Goal: Use online tool/utility: Utilize a website feature to perform a specific function

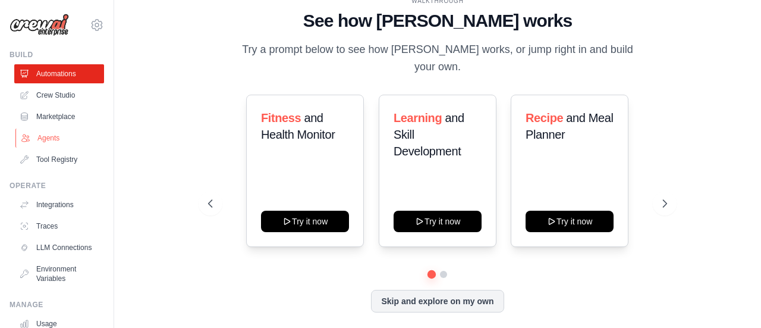
click at [44, 139] on link "Agents" at bounding box center [60, 137] width 90 height 19
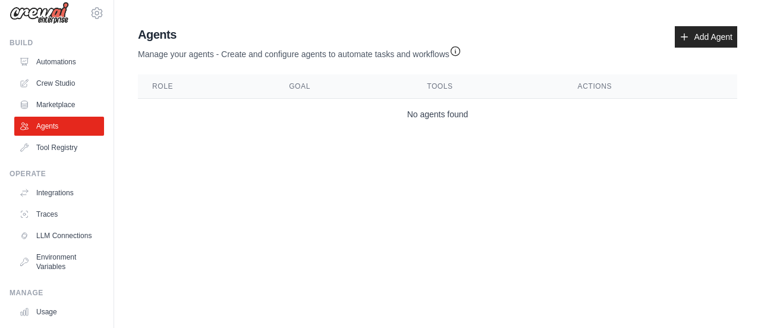
scroll to position [13, 0]
click at [51, 80] on link "Crew Studio" at bounding box center [60, 82] width 90 height 19
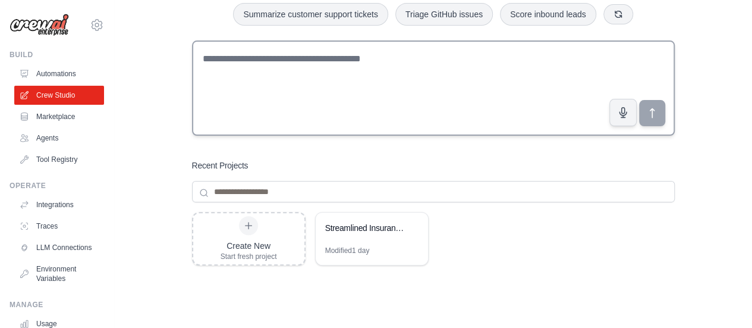
scroll to position [74, 0]
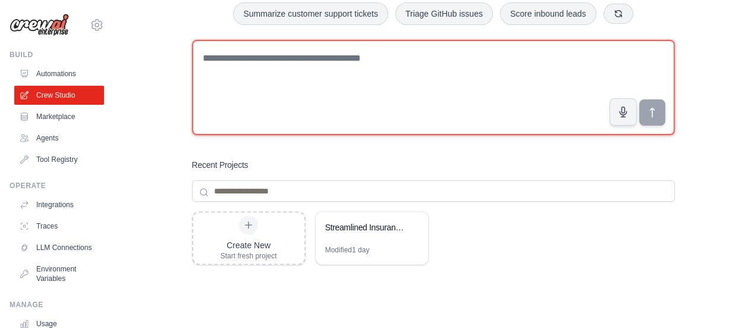
click at [341, 110] on textarea at bounding box center [433, 87] width 483 height 95
click at [241, 96] on textarea at bounding box center [433, 87] width 483 height 95
paste textarea "**********"
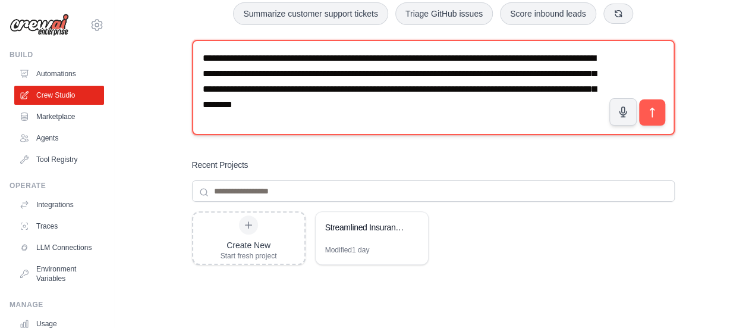
click at [592, 89] on textarea "**********" at bounding box center [433, 87] width 483 height 95
click at [542, 105] on textarea "**********" at bounding box center [433, 87] width 483 height 95
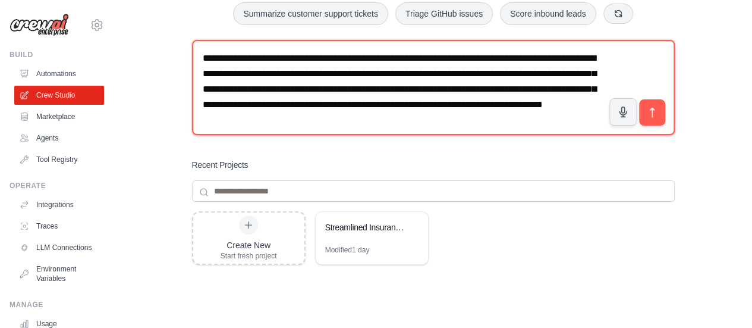
click at [483, 124] on textarea "**********" at bounding box center [433, 87] width 483 height 95
drag, startPoint x: 237, startPoint y: 121, endPoint x: 334, endPoint y: 118, distance: 97.6
click at [334, 118] on textarea "**********" at bounding box center [433, 87] width 483 height 95
click at [527, 118] on textarea "**********" at bounding box center [433, 87] width 483 height 95
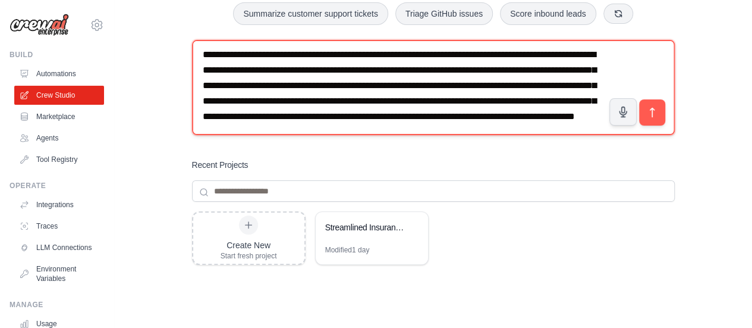
scroll to position [23, 0]
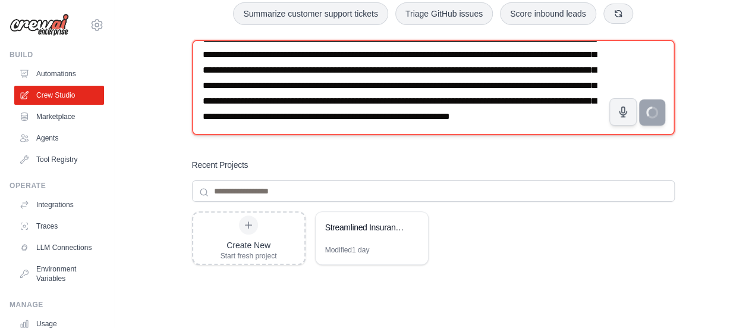
type textarea "**********"
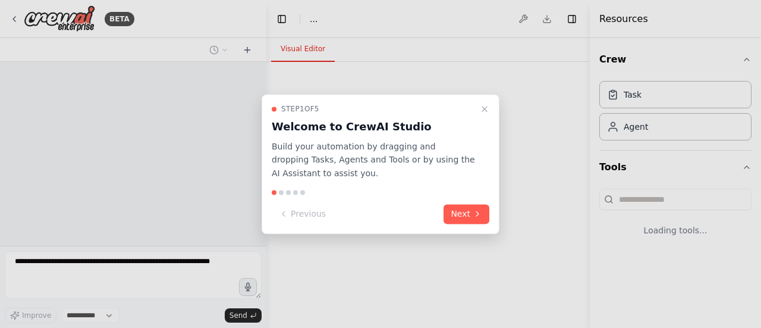
select select "****"
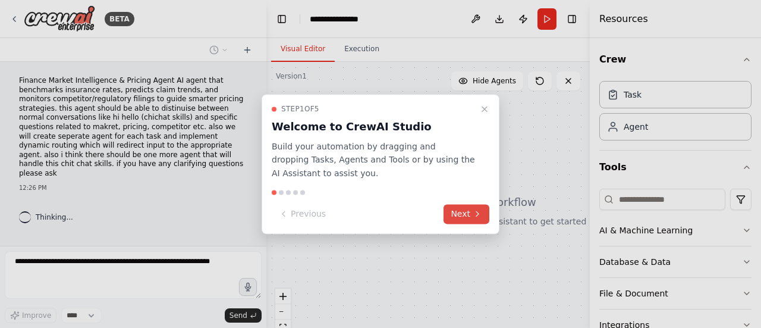
click at [461, 221] on button "Next" at bounding box center [467, 214] width 46 height 20
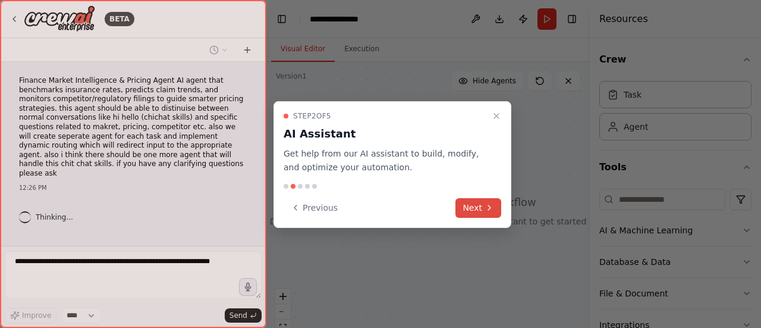
click at [480, 207] on button "Next" at bounding box center [479, 208] width 46 height 20
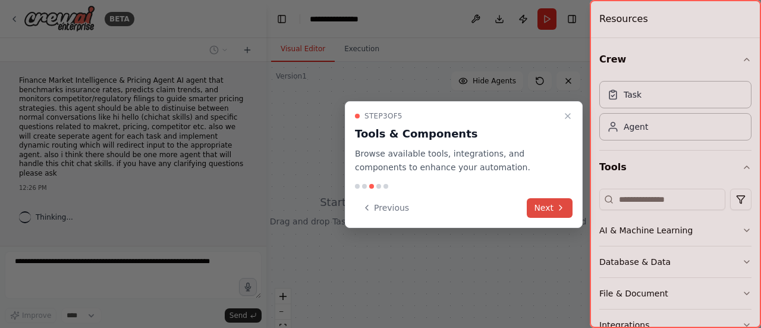
click at [560, 210] on icon at bounding box center [561, 207] width 2 height 5
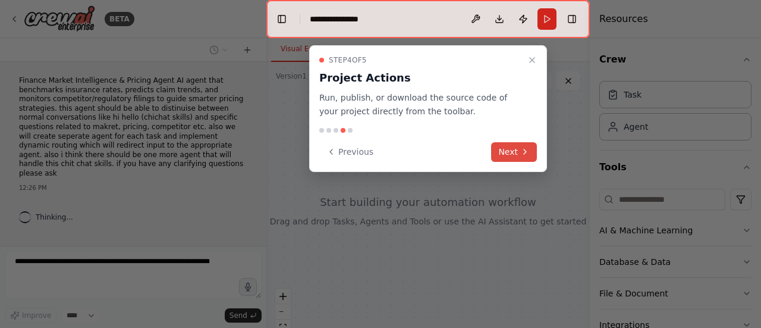
click at [513, 149] on button "Next" at bounding box center [514, 152] width 46 height 20
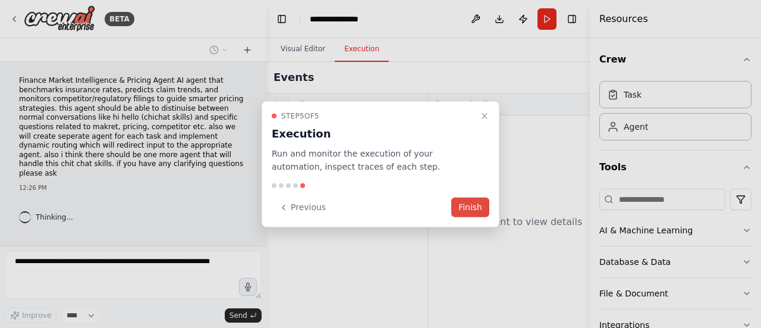
click at [464, 206] on button "Finish" at bounding box center [470, 207] width 38 height 20
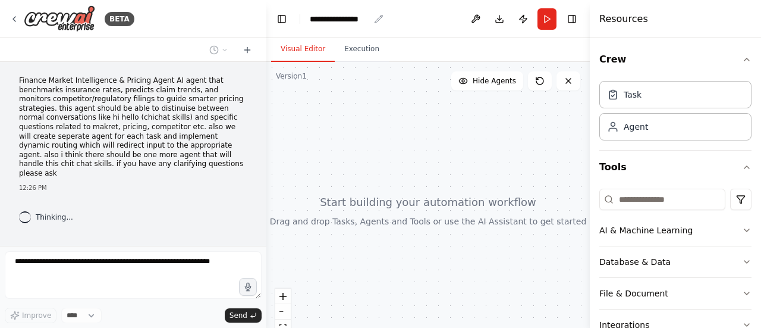
click at [350, 17] on div "**********" at bounding box center [339, 19] width 59 height 12
click at [382, 17] on div "**********" at bounding box center [354, 19] width 89 height 12
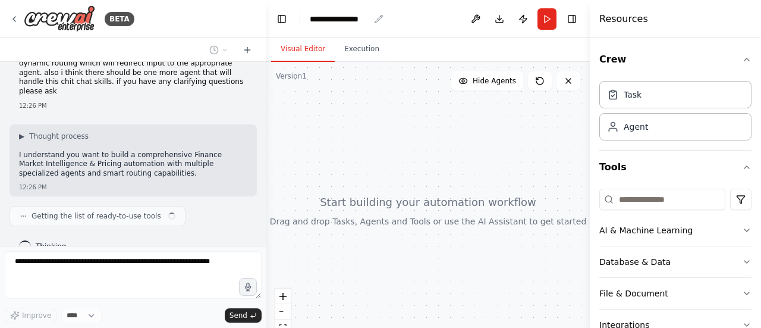
click at [377, 18] on icon "breadcrumb" at bounding box center [379, 19] width 10 height 10
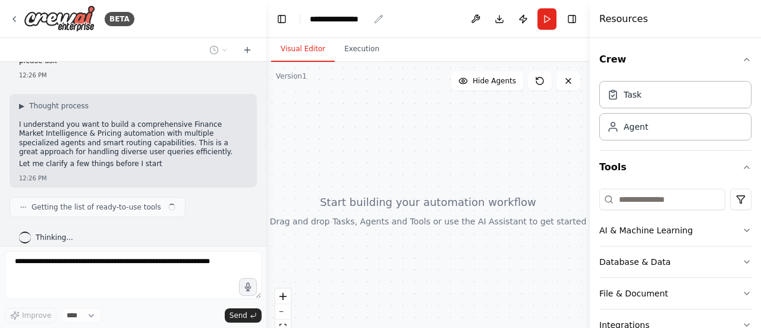
click at [367, 18] on div "**********" at bounding box center [339, 19] width 59 height 12
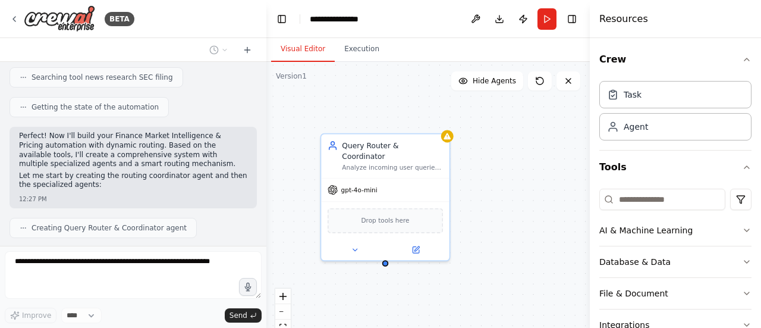
scroll to position [523, 0]
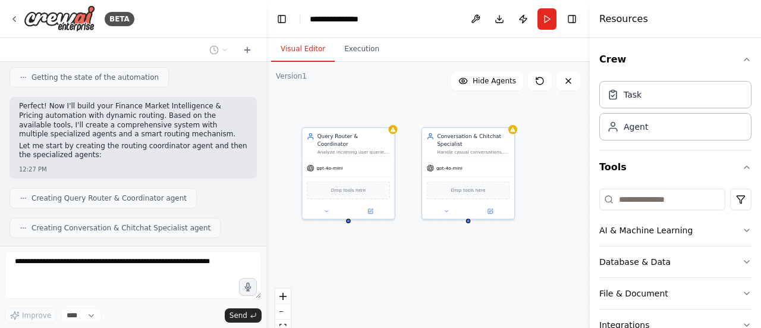
drag, startPoint x: 476, startPoint y: 192, endPoint x: 413, endPoint y: 171, distance: 66.9
click at [413, 171] on div "Query Router & Coordinator Analyze incoming user queries to determine intent an…" at bounding box center [427, 210] width 323 height 297
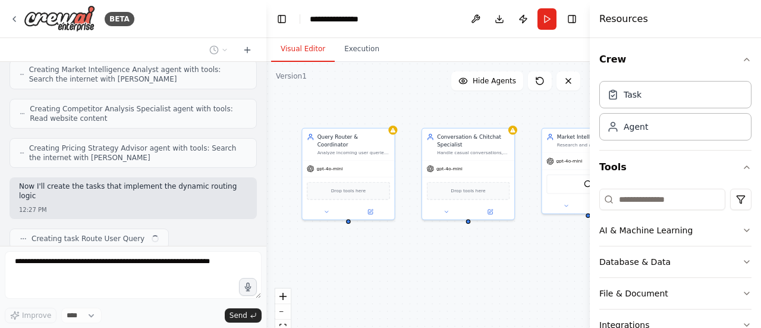
scroll to position [720, 0]
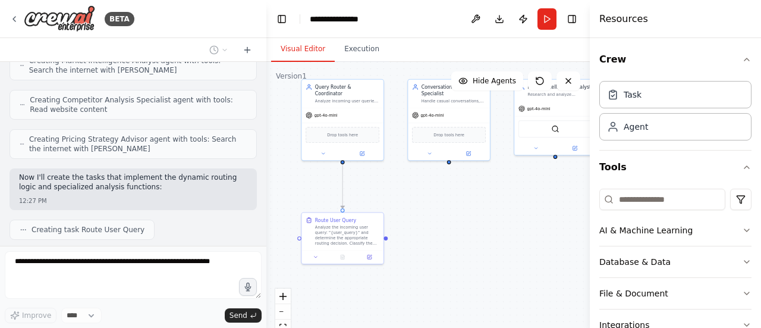
drag, startPoint x: 442, startPoint y: 283, endPoint x: 429, endPoint y: 216, distance: 68.5
click at [429, 216] on div ".deletable-edge-delete-btn { width: 20px; height: 20px; border: 0px solid #ffff…" at bounding box center [427, 210] width 323 height 297
drag, startPoint x: 445, startPoint y: 221, endPoint x: 302, endPoint y: 234, distance: 143.9
click at [302, 234] on div ".deletable-edge-delete-btn { width: 20px; height: 20px; border: 0px solid #ffff…" at bounding box center [427, 210] width 323 height 297
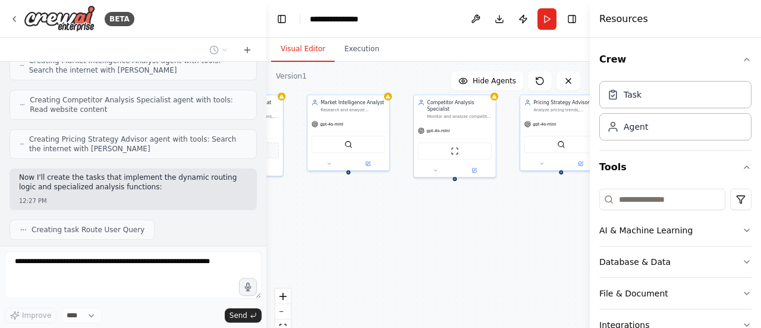
scroll to position [749, 0]
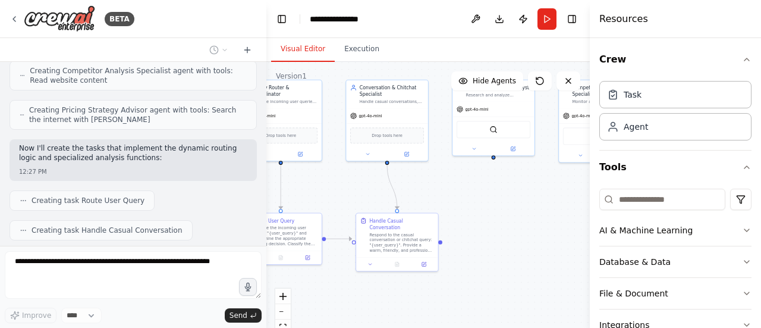
drag, startPoint x: 375, startPoint y: 230, endPoint x: 457, endPoint y: 218, distance: 82.3
click at [457, 218] on div ".deletable-edge-delete-btn { width: 20px; height: 20px; border: 0px solid #ffff…" at bounding box center [427, 210] width 323 height 297
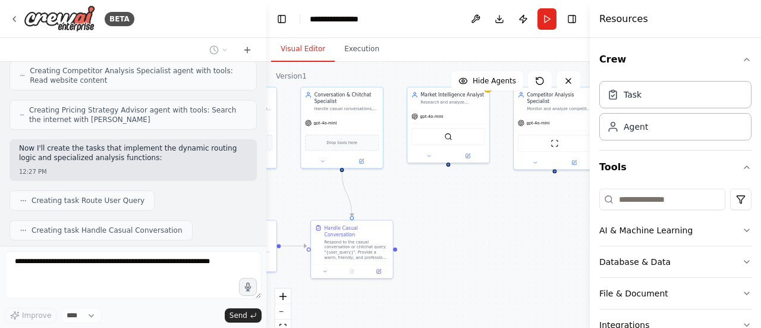
drag, startPoint x: 508, startPoint y: 231, endPoint x: 351, endPoint y: 256, distance: 159.1
click at [351, 256] on div ".deletable-edge-delete-btn { width: 20px; height: 20px; border: 0px solid #ffff…" at bounding box center [427, 210] width 323 height 297
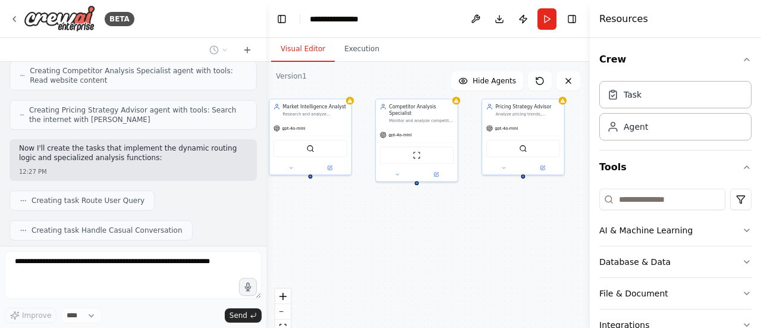
drag, startPoint x: 421, startPoint y: 254, endPoint x: 454, endPoint y: 252, distance: 33.3
click at [454, 252] on div ".deletable-edge-delete-btn { width: 20px; height: 20px; border: 0px solid #ffff…" at bounding box center [427, 210] width 323 height 297
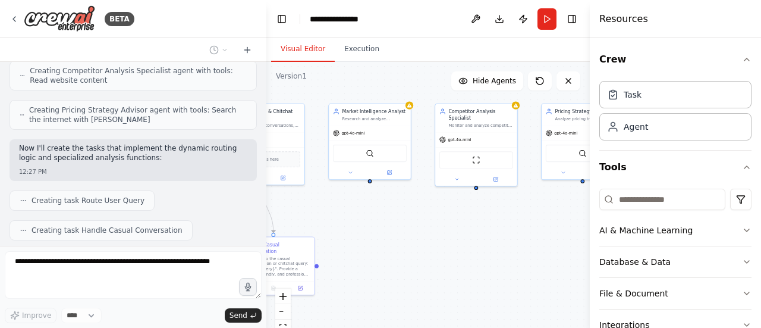
scroll to position [779, 0]
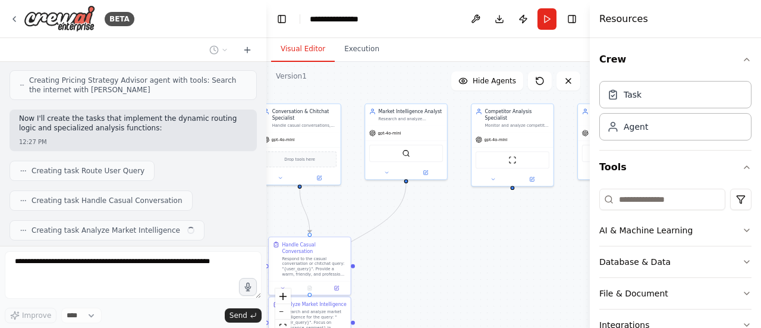
drag, startPoint x: 427, startPoint y: 247, endPoint x: 548, endPoint y: 254, distance: 121.5
click at [548, 254] on div ".deletable-edge-delete-btn { width: 20px; height: 20px; border: 0px solid #ffff…" at bounding box center [427, 210] width 323 height 297
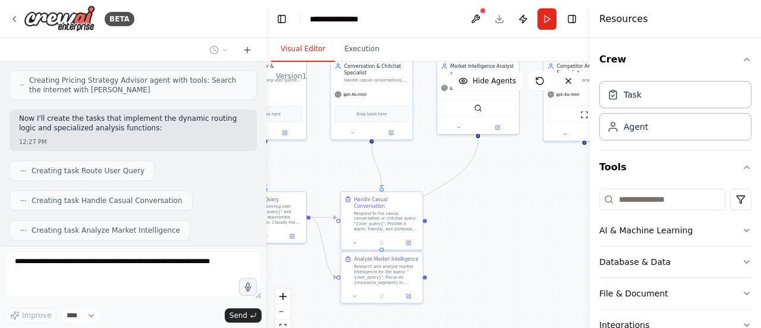
drag, startPoint x: 527, startPoint y: 255, endPoint x: 460, endPoint y: 206, distance: 82.2
click at [460, 206] on div ".deletable-edge-delete-btn { width: 20px; height: 20px; border: 0px solid #ffff…" at bounding box center [427, 210] width 323 height 297
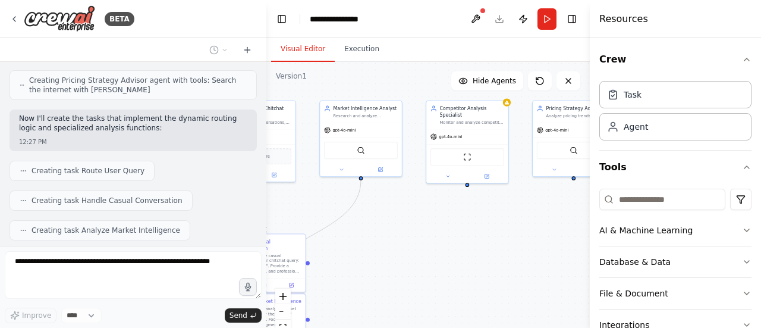
scroll to position [808, 0]
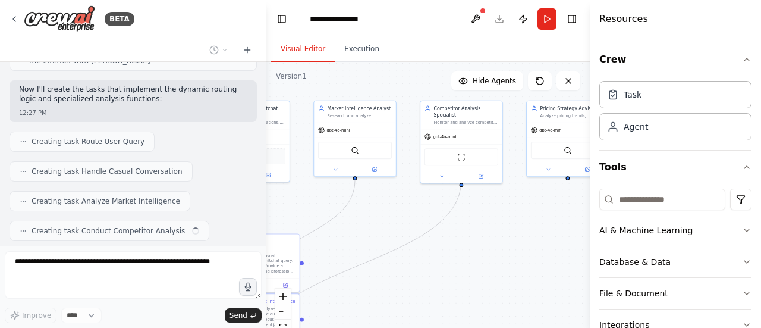
drag, startPoint x: 475, startPoint y: 218, endPoint x: 406, endPoint y: 257, distance: 79.9
click at [406, 257] on div ".deletable-edge-delete-btn { width: 20px; height: 20px; border: 0px solid #ffff…" at bounding box center [427, 210] width 323 height 297
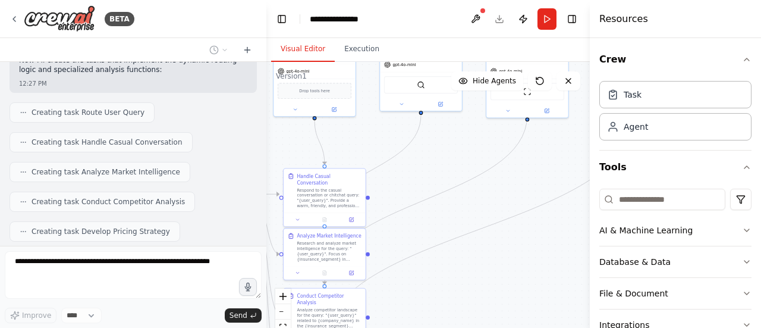
scroll to position [909, 0]
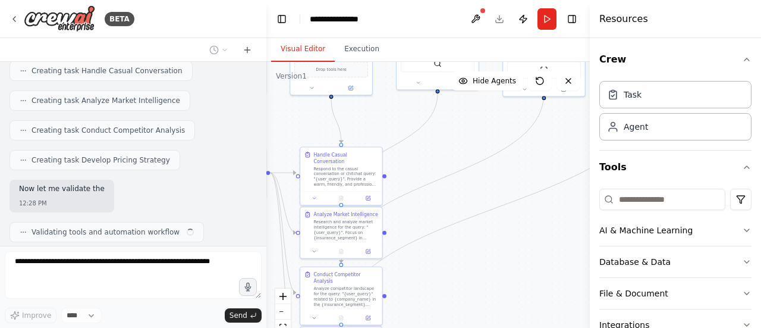
drag, startPoint x: 467, startPoint y: 253, endPoint x: 550, endPoint y: 165, distance: 120.7
click at [550, 165] on div ".deletable-edge-delete-btn { width: 20px; height: 20px; border: 0px solid #ffff…" at bounding box center [427, 210] width 323 height 297
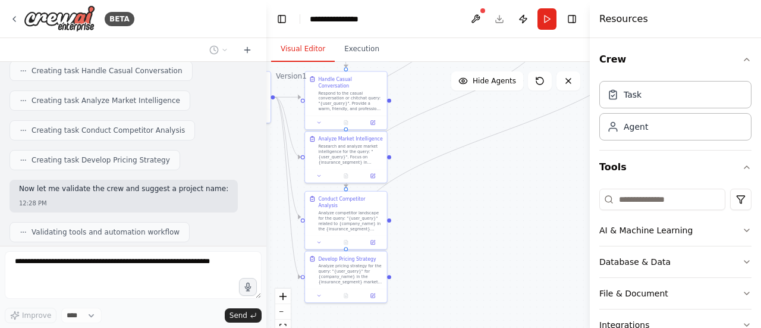
drag, startPoint x: 511, startPoint y: 249, endPoint x: 516, endPoint y: 175, distance: 73.3
click at [516, 175] on div ".deletable-edge-delete-btn { width: 20px; height: 20px; border: 0px solid #ffff…" at bounding box center [427, 210] width 323 height 297
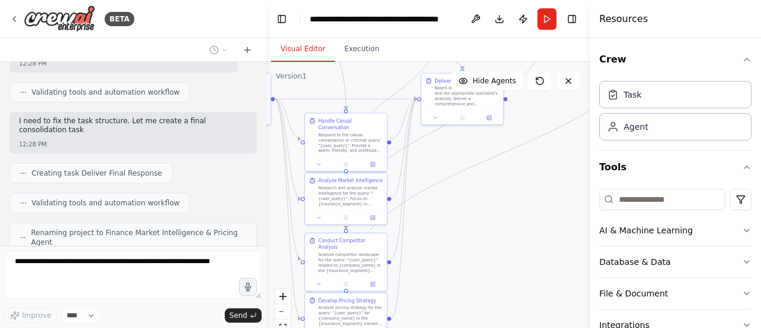
scroll to position [1048, 0]
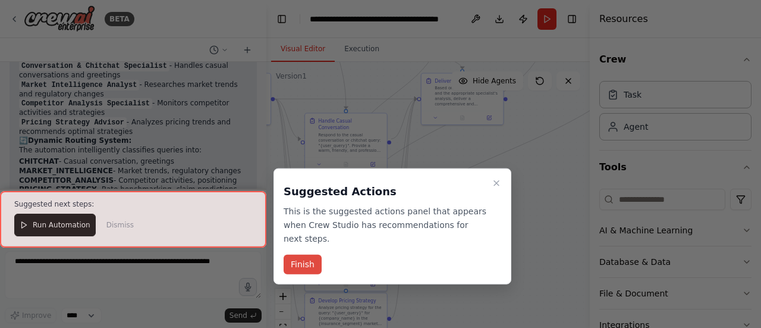
click at [293, 255] on button "Finish" at bounding box center [303, 265] width 38 height 20
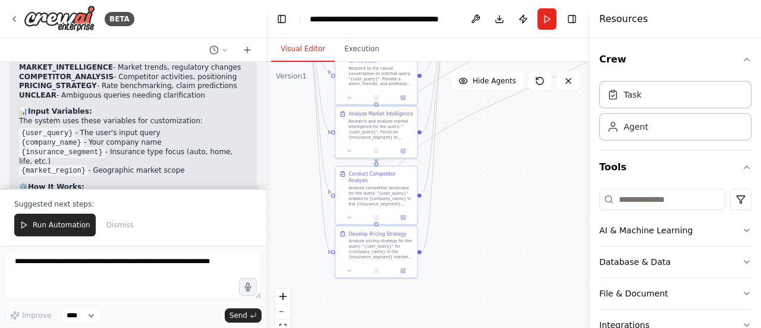
drag, startPoint x: 470, startPoint y: 260, endPoint x: 500, endPoint y: 194, distance: 73.2
click at [500, 194] on div ".deletable-edge-delete-btn { width: 20px; height: 20px; border: 0px solid #ffff…" at bounding box center [427, 210] width 323 height 297
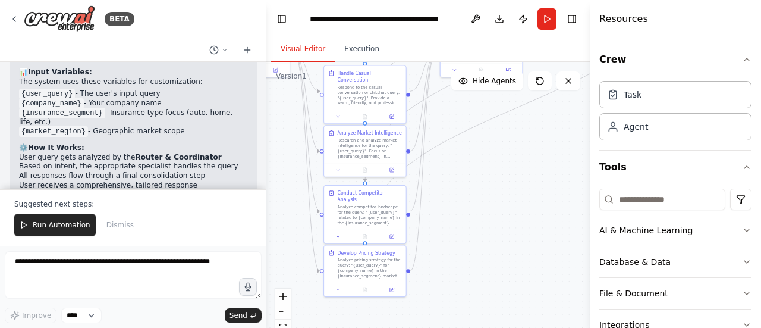
scroll to position [1464, 0]
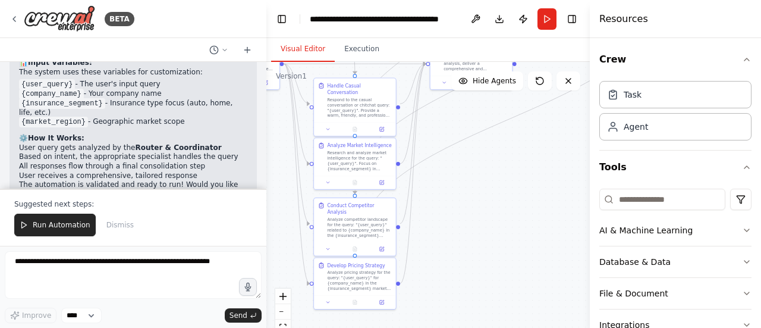
drag, startPoint x: 501, startPoint y: 185, endPoint x: 477, endPoint y: 219, distance: 42.2
click at [477, 219] on div ".deletable-edge-delete-btn { width: 20px; height: 20px; border: 0px solid #ffff…" at bounding box center [427, 210] width 323 height 297
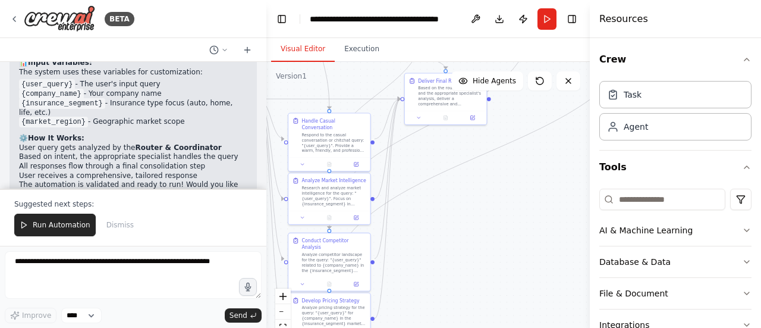
drag, startPoint x: 477, startPoint y: 219, endPoint x: 451, endPoint y: 253, distance: 42.0
click at [451, 253] on div ".deletable-edge-delete-btn { width: 20px; height: 20px; border: 0px solid #ffff…" at bounding box center [427, 210] width 323 height 297
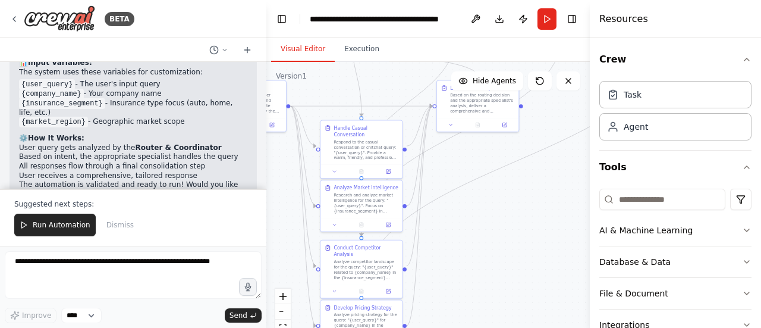
drag, startPoint x: 470, startPoint y: 247, endPoint x: 507, endPoint y: 253, distance: 36.8
click at [507, 253] on div ".deletable-edge-delete-btn { width: 20px; height: 20px; border: 0px solid #ffff…" at bounding box center [427, 210] width 323 height 297
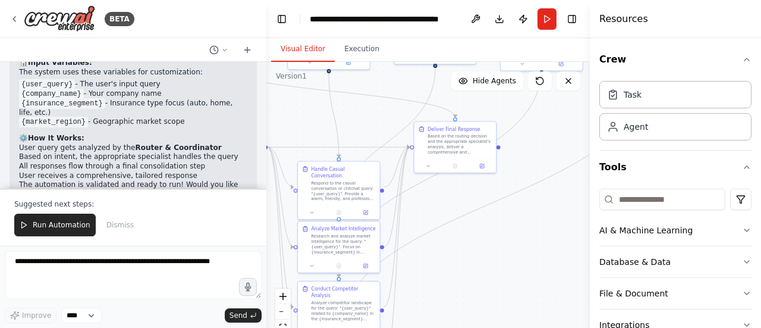
drag, startPoint x: 517, startPoint y: 240, endPoint x: 490, endPoint y: 287, distance: 53.8
click at [490, 287] on div ".deletable-edge-delete-btn { width: 20px; height: 20px; border: 0px solid #ffff…" at bounding box center [427, 210] width 323 height 297
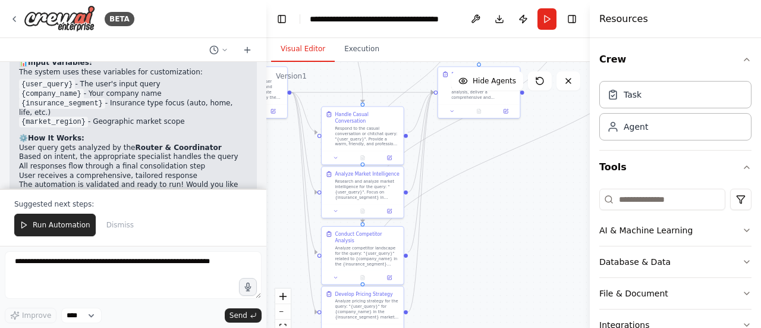
drag, startPoint x: 490, startPoint y: 287, endPoint x: 516, endPoint y: 230, distance: 62.8
click at [516, 230] on div ".deletable-edge-delete-btn { width: 20px; height: 20px; border: 0px solid #ffff…" at bounding box center [427, 210] width 323 height 297
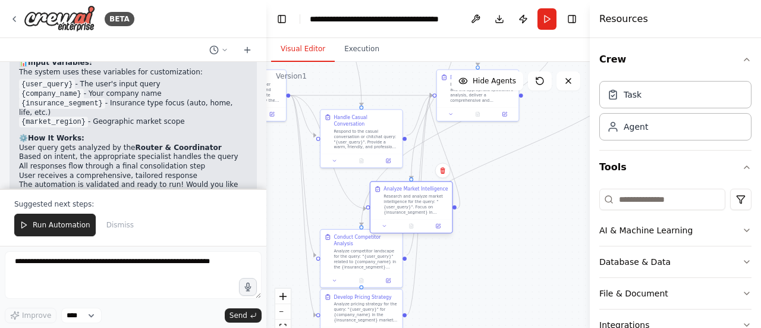
drag, startPoint x: 355, startPoint y: 191, endPoint x: 411, endPoint y: 202, distance: 57.5
click at [411, 202] on div "Research and analyze market intelligence for the query: "{user_query}". Focus o…" at bounding box center [416, 204] width 64 height 21
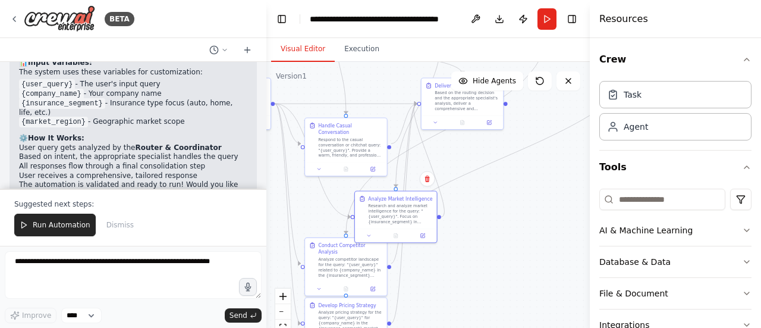
drag, startPoint x: 527, startPoint y: 261, endPoint x: 436, endPoint y: 316, distance: 106.2
click at [436, 316] on div ".deletable-edge-delete-btn { width: 20px; height: 20px; border: 0px solid #ffff…" at bounding box center [427, 210] width 323 height 297
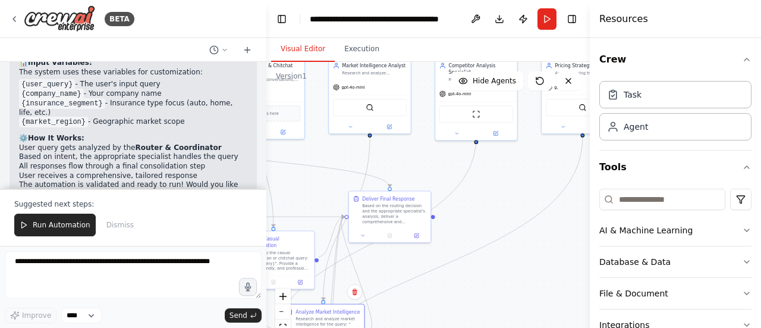
drag, startPoint x: 482, startPoint y: 228, endPoint x: 493, endPoint y: 268, distance: 41.3
click at [493, 268] on div ".deletable-edge-delete-btn { width: 20px; height: 20px; border: 0px solid #ffff…" at bounding box center [427, 210] width 323 height 297
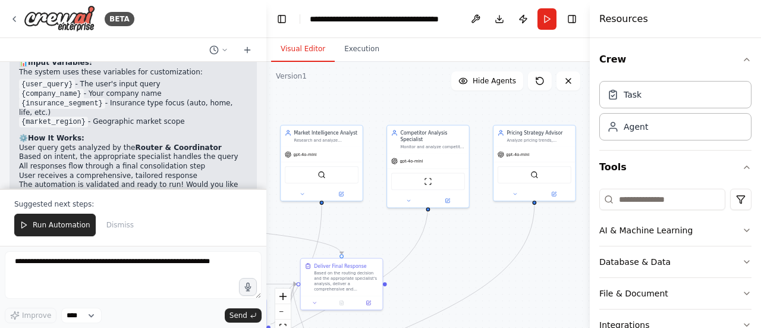
drag, startPoint x: 524, startPoint y: 155, endPoint x: 469, endPoint y: 250, distance: 110.3
click at [469, 250] on div ".deletable-edge-delete-btn { width: 20px; height: 20px; border: 0px solid #ffff…" at bounding box center [427, 210] width 323 height 297
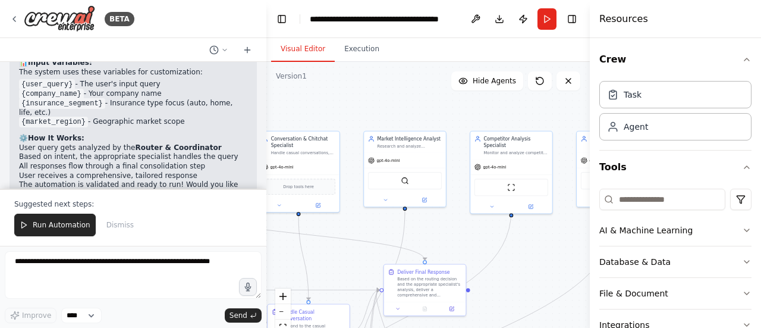
drag, startPoint x: 488, startPoint y: 234, endPoint x: 571, endPoint y: 238, distance: 83.4
click at [571, 238] on div ".deletable-edge-delete-btn { width: 20px; height: 20px; border: 0px solid #ffff…" at bounding box center [427, 210] width 323 height 297
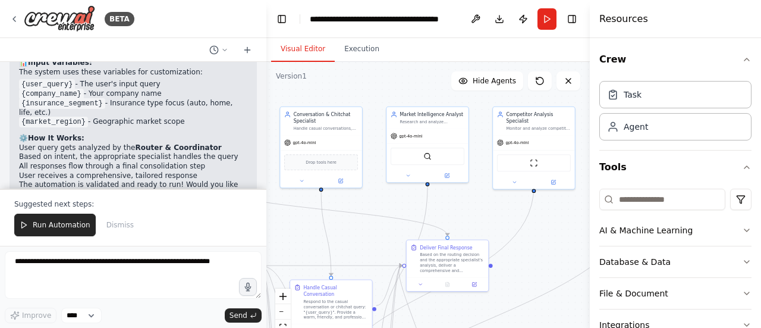
drag, startPoint x: 549, startPoint y: 258, endPoint x: 571, endPoint y: 234, distance: 33.2
click at [571, 234] on div ".deletable-edge-delete-btn { width: 20px; height: 20px; border: 0px solid #ffff…" at bounding box center [427, 210] width 323 height 297
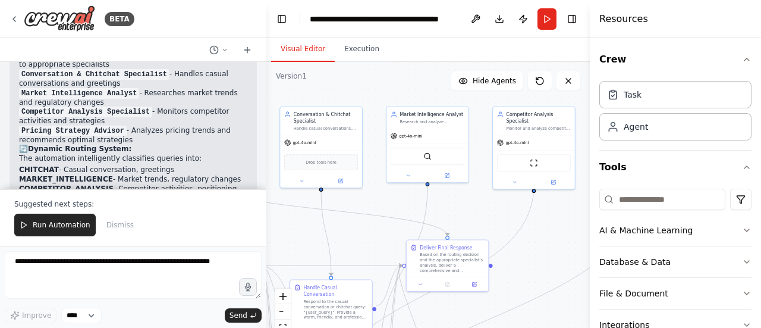
scroll to position [1304, 0]
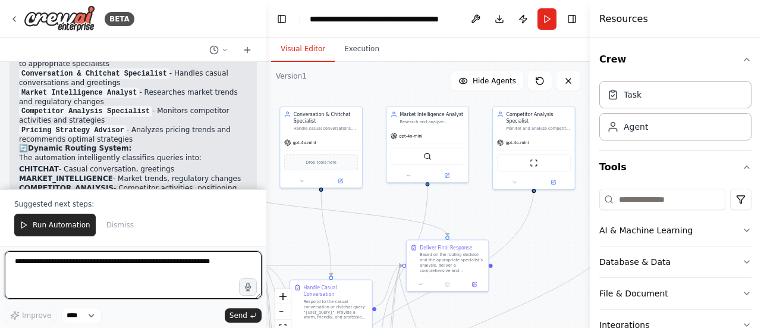
click at [102, 255] on textarea at bounding box center [133, 275] width 257 height 48
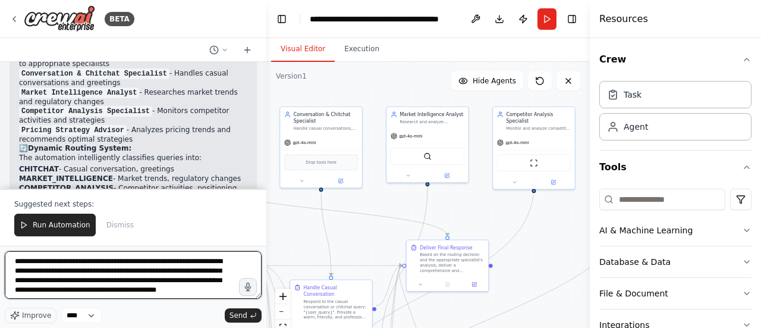
scroll to position [5, 0]
type textarea "**********"
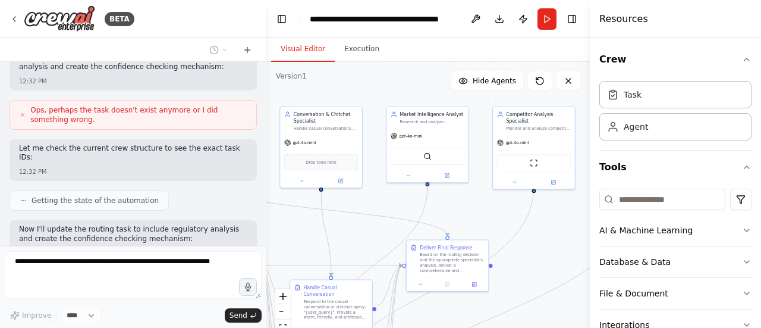
scroll to position [2049, 0]
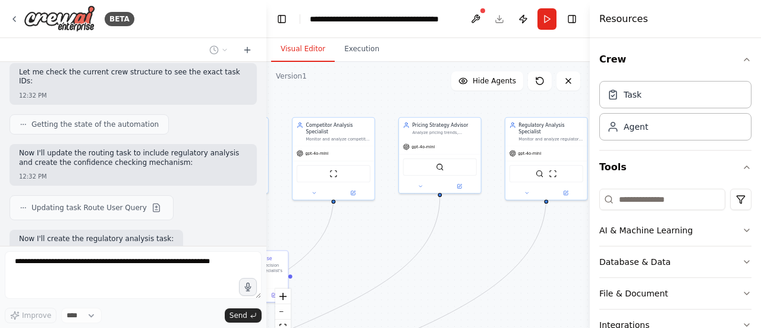
drag, startPoint x: 500, startPoint y: 225, endPoint x: 293, endPoint y: 236, distance: 207.2
click at [293, 236] on div ".deletable-edge-delete-btn { width: 20px; height: 20px; border: 0px solid #ffff…" at bounding box center [427, 210] width 323 height 297
drag, startPoint x: 422, startPoint y: 264, endPoint x: 514, endPoint y: 177, distance: 126.2
click at [514, 177] on div ".deletable-edge-delete-btn { width: 20px; height: 20px; border: 0px solid #ffff…" at bounding box center [427, 210] width 323 height 297
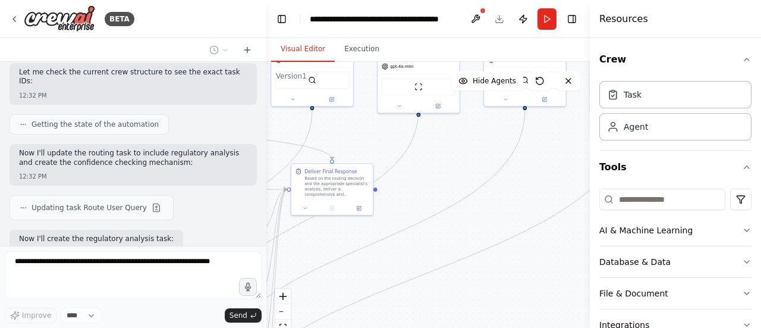
scroll to position [2120, 0]
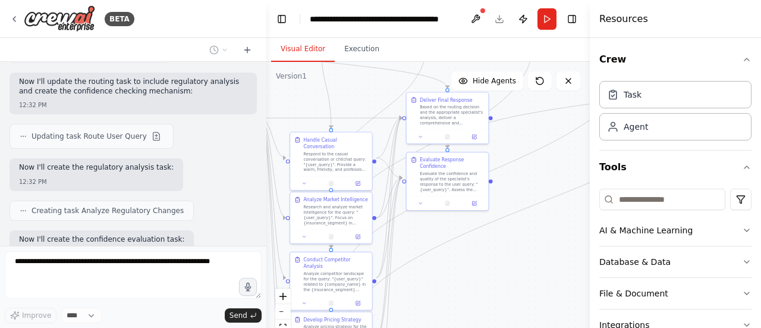
drag, startPoint x: 410, startPoint y: 247, endPoint x: 526, endPoint y: 176, distance: 135.3
click at [526, 176] on div ".deletable-edge-delete-btn { width: 20px; height: 20px; border: 0px solid #ffff…" at bounding box center [427, 210] width 323 height 297
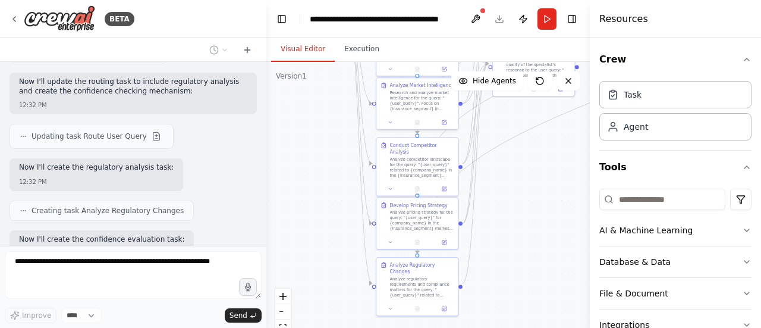
drag, startPoint x: 479, startPoint y: 254, endPoint x: 541, endPoint y: 142, distance: 128.6
click at [541, 142] on div ".deletable-edge-delete-btn { width: 20px; height: 20px; border: 0px solid #ffff…" at bounding box center [427, 210] width 323 height 297
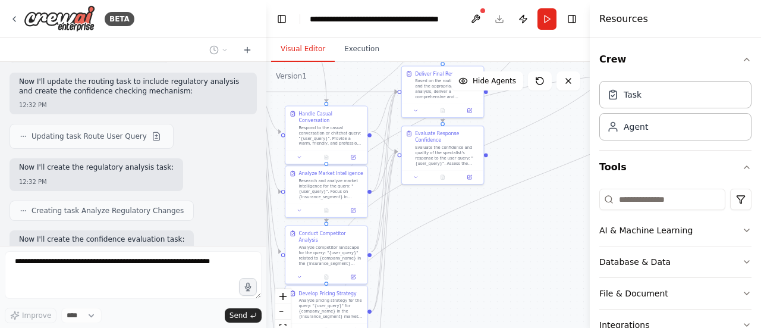
drag, startPoint x: 508, startPoint y: 190, endPoint x: 441, endPoint y: 275, distance: 108.8
click at [441, 275] on div ".deletable-edge-delete-btn { width: 20px; height: 20px; border: 0px solid #ffff…" at bounding box center [427, 210] width 323 height 297
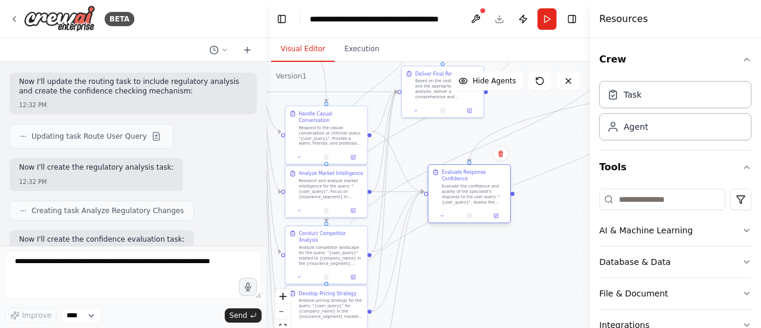
scroll to position [2191, 0]
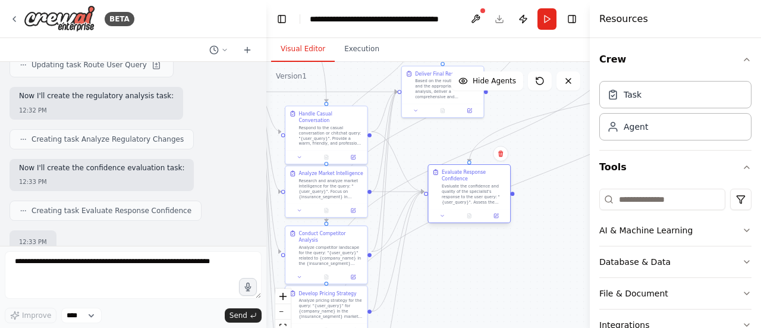
drag, startPoint x: 432, startPoint y: 137, endPoint x: 460, endPoint y: 181, distance: 51.6
click at [460, 183] on div "Evaluate the confidence and quality of the specialist's response to the user qu…" at bounding box center [474, 193] width 64 height 21
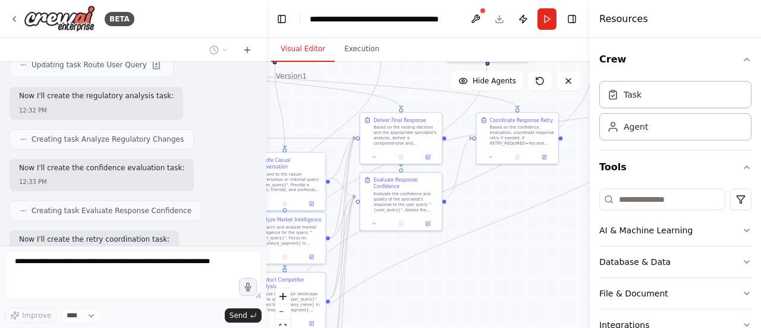
drag, startPoint x: 514, startPoint y: 249, endPoint x: 446, endPoint y: 302, distance: 86.0
click at [446, 302] on div ".deletable-edge-delete-btn { width: 20px; height: 20px; border: 0px solid #ffff…" at bounding box center [427, 210] width 323 height 297
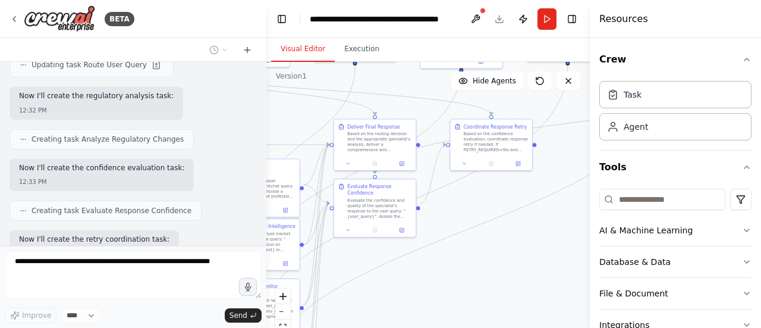
drag, startPoint x: 492, startPoint y: 251, endPoint x: 431, endPoint y: 259, distance: 61.8
click at [431, 259] on div ".deletable-edge-delete-btn { width: 20px; height: 20px; border: 0px solid #ffff…" at bounding box center [427, 210] width 323 height 297
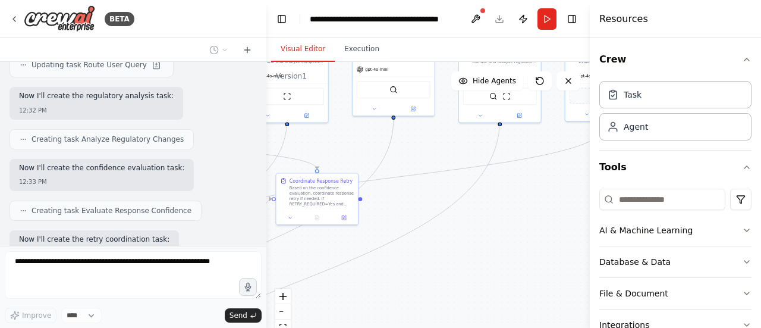
drag, startPoint x: 460, startPoint y: 272, endPoint x: 346, endPoint y: 318, distance: 123.0
click at [346, 318] on div ".deletable-edge-delete-btn { width: 20px; height: 20px; border: 0px solid #ffff…" at bounding box center [427, 210] width 323 height 297
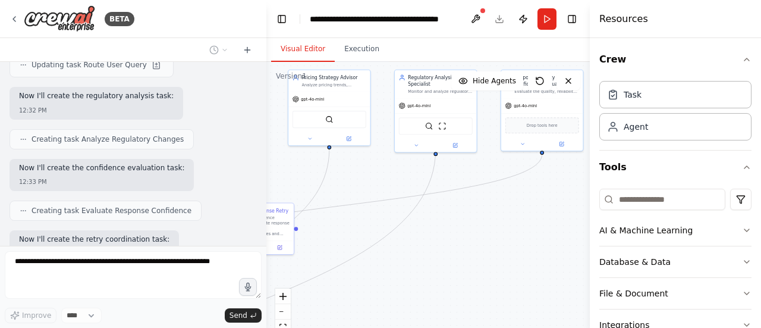
drag, startPoint x: 432, startPoint y: 238, endPoint x: 516, endPoint y: 184, distance: 100.3
click at [516, 184] on div ".deletable-edge-delete-btn { width: 20px; height: 20px; border: 0px solid #ffff…" at bounding box center [427, 210] width 323 height 297
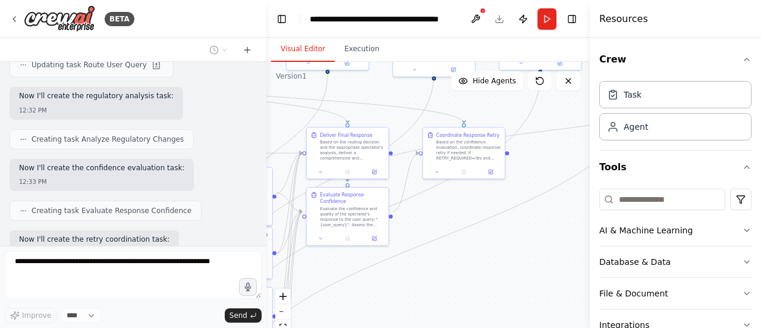
drag, startPoint x: 463, startPoint y: 230, endPoint x: 526, endPoint y: 238, distance: 64.2
click at [526, 238] on div ".deletable-edge-delete-btn { width: 20px; height: 20px; border: 0px solid #ffff…" at bounding box center [427, 210] width 323 height 297
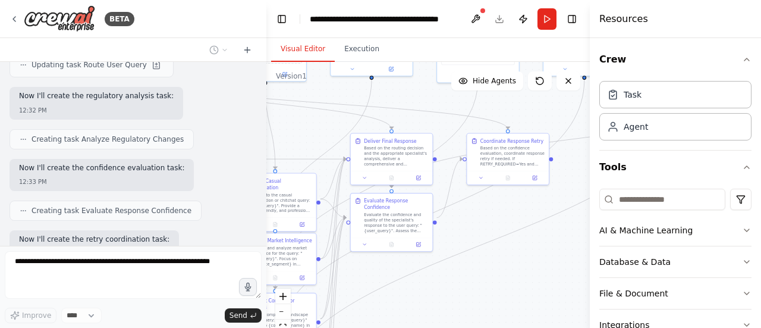
drag, startPoint x: 482, startPoint y: 262, endPoint x: 526, endPoint y: 268, distance: 45.0
click at [526, 268] on div ".deletable-edge-delete-btn { width: 20px; height: 20px; border: 0px solid #ffff…" at bounding box center [427, 210] width 323 height 297
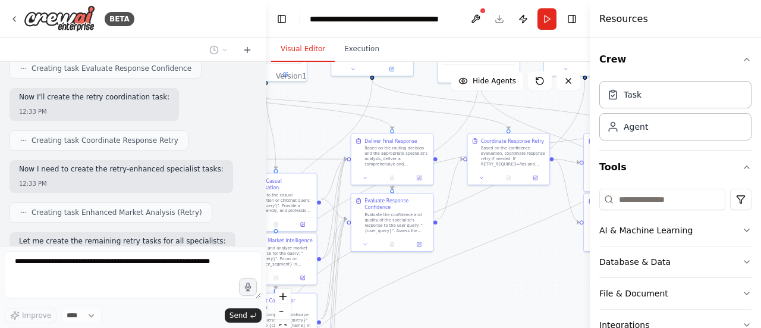
scroll to position [2363, 0]
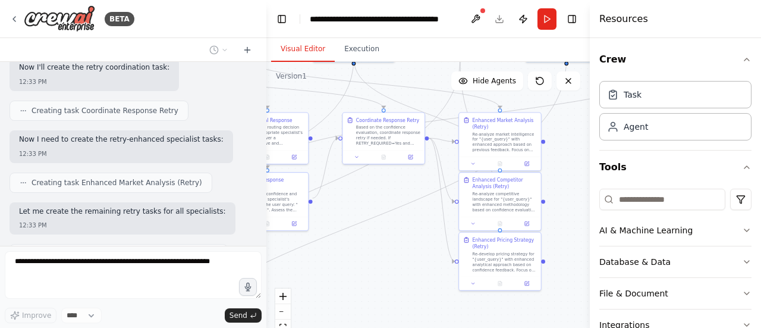
drag, startPoint x: 529, startPoint y: 272, endPoint x: 397, endPoint y: 247, distance: 134.4
click at [397, 247] on div ".deletable-edge-delete-btn { width: 20px; height: 20px; border: 0px solid #ffff…" at bounding box center [427, 210] width 323 height 297
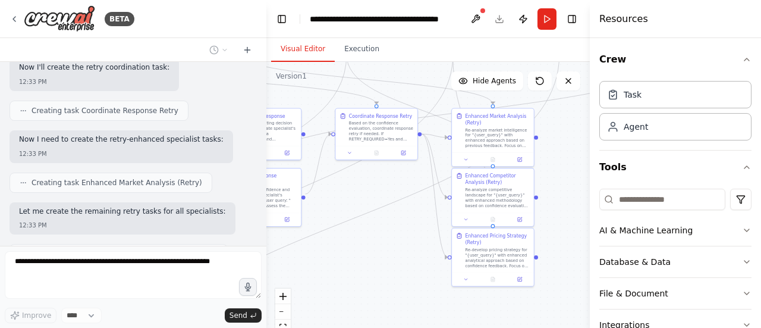
scroll to position [2392, 0]
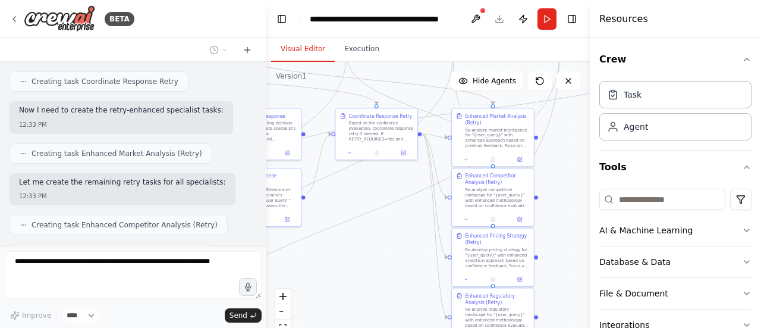
drag, startPoint x: 391, startPoint y: 269, endPoint x: 350, endPoint y: 252, distance: 45.1
click at [350, 252] on div ".deletable-edge-delete-btn { width: 20px; height: 20px; border: 0px solid #ffff…" at bounding box center [427, 210] width 323 height 297
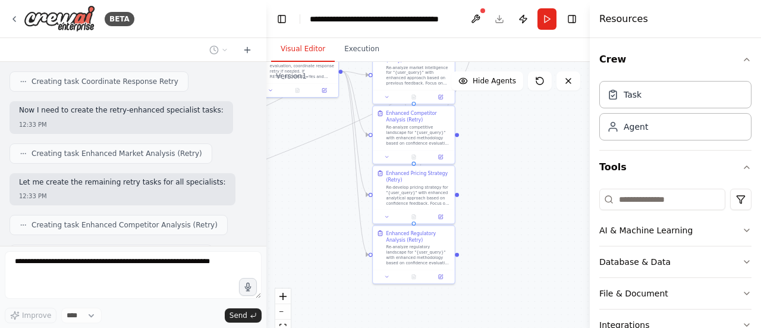
drag, startPoint x: 363, startPoint y: 263, endPoint x: 317, endPoint y: 213, distance: 68.6
click at [317, 213] on div ".deletable-edge-delete-btn { width: 20px; height: 20px; border: 0px solid #ffff…" at bounding box center [427, 210] width 323 height 297
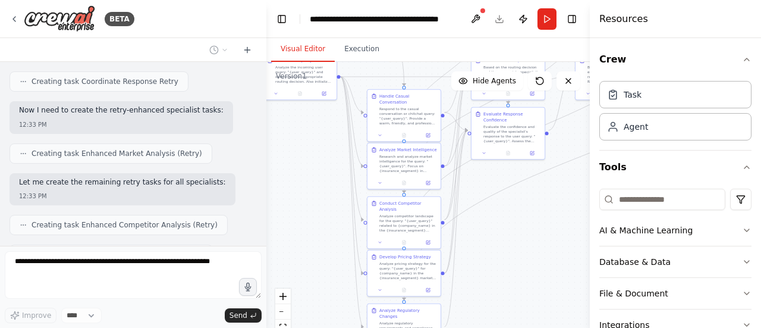
drag, startPoint x: 290, startPoint y: 204, endPoint x: 591, endPoint y: 195, distance: 301.0
click at [591, 195] on div "BETA Finance Market Intelligence & Pricing Agent AI agent that benchmarks insur…" at bounding box center [380, 164] width 761 height 328
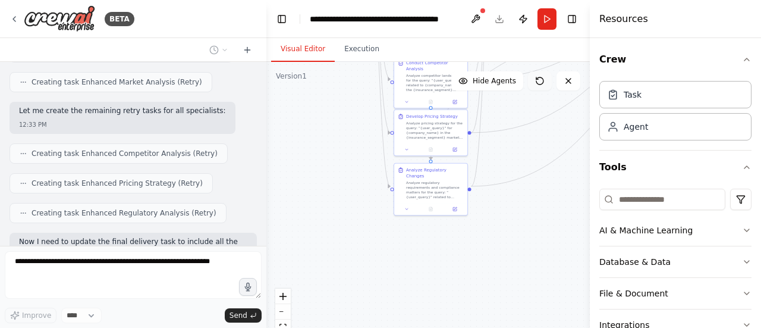
scroll to position [2473, 0]
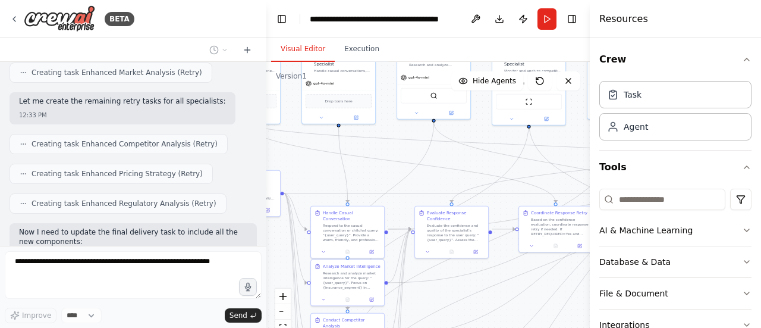
drag, startPoint x: 538, startPoint y: 267, endPoint x: 450, endPoint y: 343, distance: 116.8
click at [450, 327] on html "BETA Finance Market Intelligence & Pricing Agent AI agent that benchmarks insur…" at bounding box center [380, 164] width 761 height 328
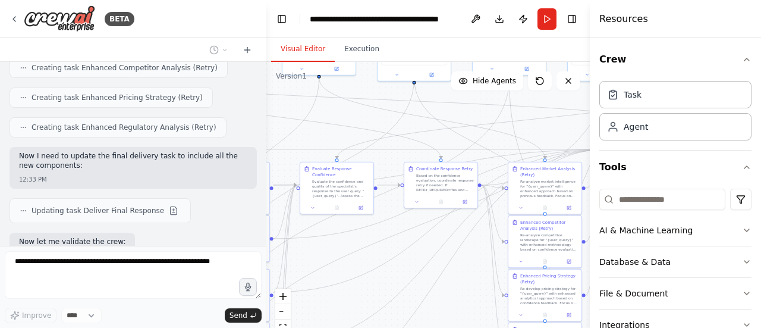
drag, startPoint x: 577, startPoint y: 314, endPoint x: 390, endPoint y: 256, distance: 195.4
click at [390, 256] on div ".deletable-edge-delete-btn { width: 20px; height: 20px; border: 0px solid #ffff…" at bounding box center [427, 210] width 323 height 297
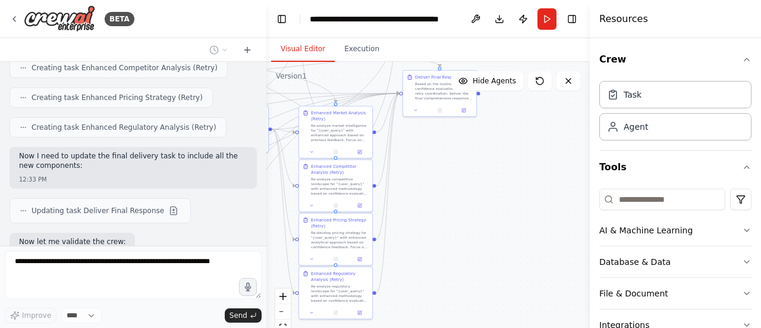
drag, startPoint x: 547, startPoint y: 269, endPoint x: 410, endPoint y: 233, distance: 141.7
click at [410, 233] on div ".deletable-edge-delete-btn { width: 20px; height: 20px; border: 0px solid #ffff…" at bounding box center [427, 210] width 323 height 297
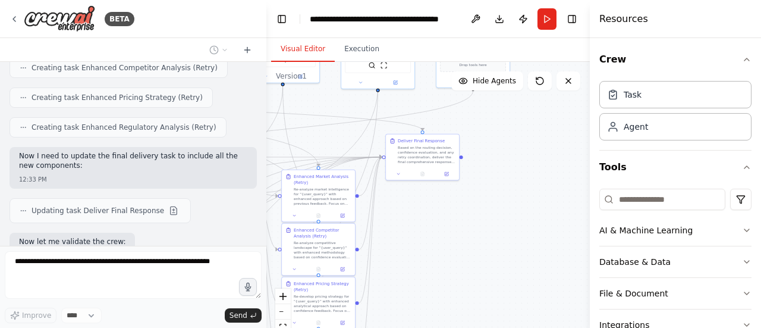
drag, startPoint x: 438, startPoint y: 225, endPoint x: 422, endPoint y: 287, distance: 63.9
click at [422, 287] on div ".deletable-edge-delete-btn { width: 20px; height: 20px; border: 0px solid #ffff…" at bounding box center [427, 210] width 323 height 297
drag, startPoint x: 418, startPoint y: 149, endPoint x: 434, endPoint y: 132, distance: 23.1
click at [434, 132] on div "Based on the routing decision, confidence evaluation, and any retry coordinatio…" at bounding box center [448, 141] width 58 height 19
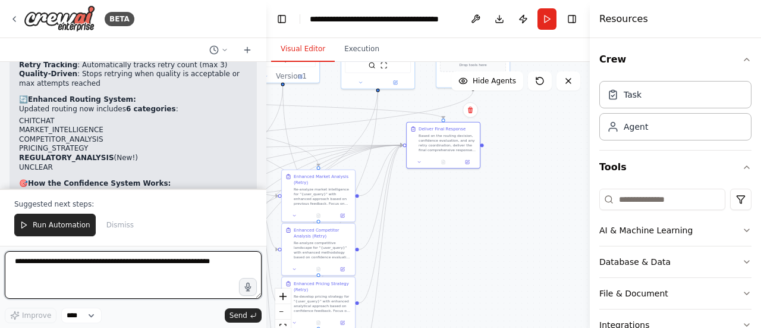
scroll to position [3064, 0]
click at [77, 278] on textarea at bounding box center [133, 275] width 257 height 48
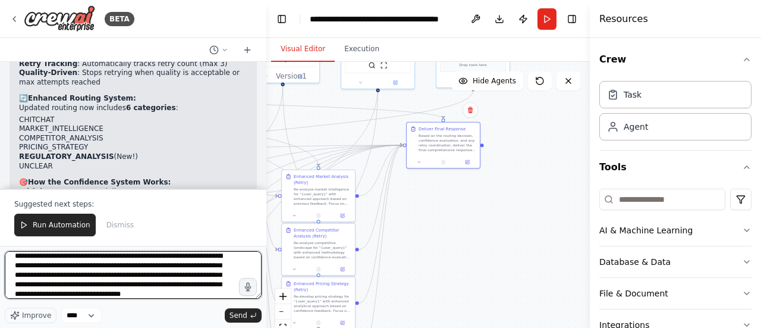
scroll to position [15, 0]
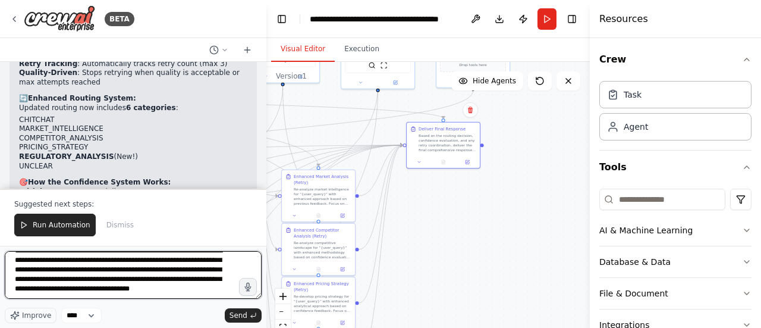
type textarea "**********"
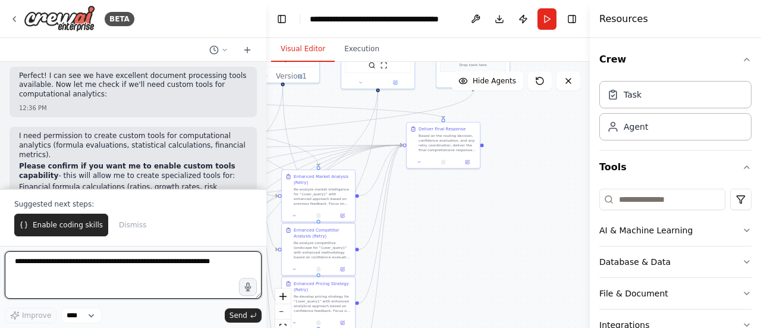
scroll to position [3645, 0]
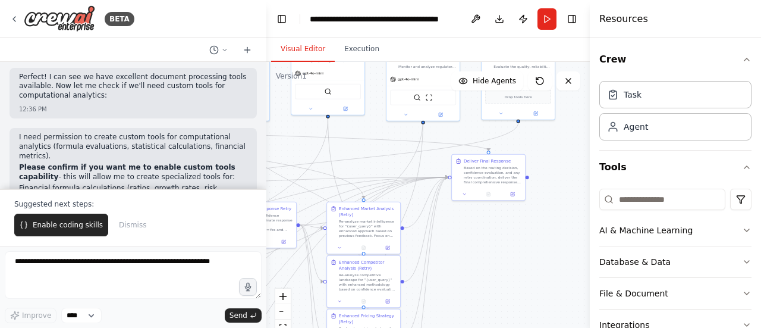
drag, startPoint x: 496, startPoint y: 173, endPoint x: 633, endPoint y: 143, distance: 140.1
click at [633, 143] on div "BETA Finance Market Intelligence & Pricing Agent AI agent that benchmarks insur…" at bounding box center [380, 164] width 761 height 328
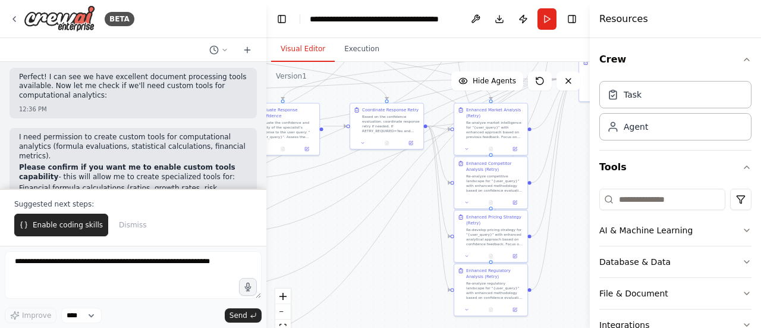
drag, startPoint x: 554, startPoint y: 244, endPoint x: 590, endPoint y: 208, distance: 50.9
click at [590, 208] on div "BETA Finance Market Intelligence & Pricing Agent AI agent that benchmarks insur…" at bounding box center [380, 164] width 761 height 328
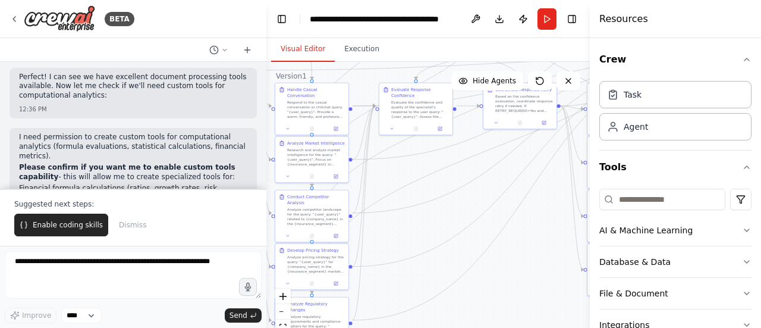
drag, startPoint x: 412, startPoint y: 282, endPoint x: 546, endPoint y: 262, distance: 135.3
click at [546, 262] on div ".deletable-edge-delete-btn { width: 20px; height: 20px; border: 0px solid #ffff…" at bounding box center [427, 210] width 323 height 297
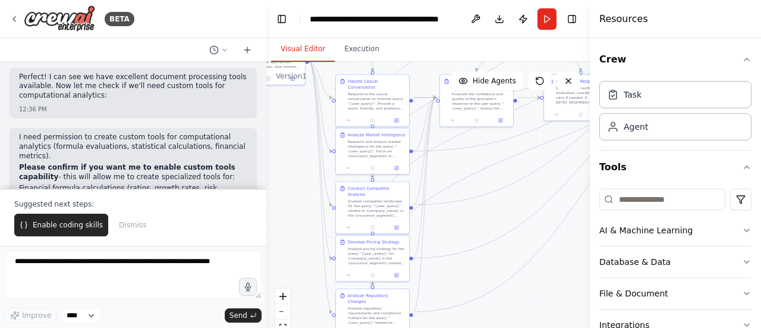
drag, startPoint x: 520, startPoint y: 290, endPoint x: 531, endPoint y: 353, distance: 64.6
click at [531, 327] on html "BETA Finance Market Intelligence & Pricing Agent AI agent that benchmarks insur…" at bounding box center [380, 164] width 761 height 328
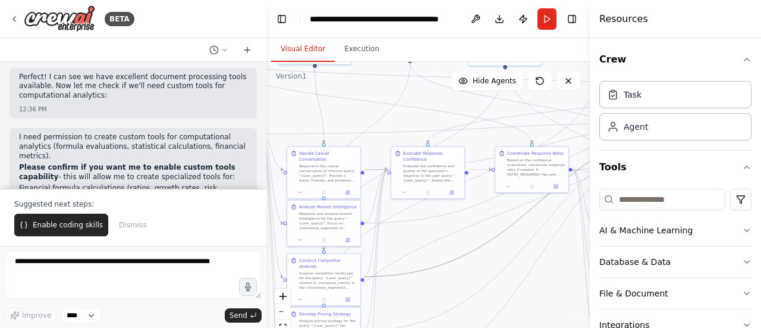
drag, startPoint x: 459, startPoint y: 256, endPoint x: 460, endPoint y: 281, distance: 25.6
click at [460, 281] on div ".deletable-edge-delete-btn { width: 20px; height: 20px; border: 0px solid #ffff…" at bounding box center [427, 210] width 323 height 297
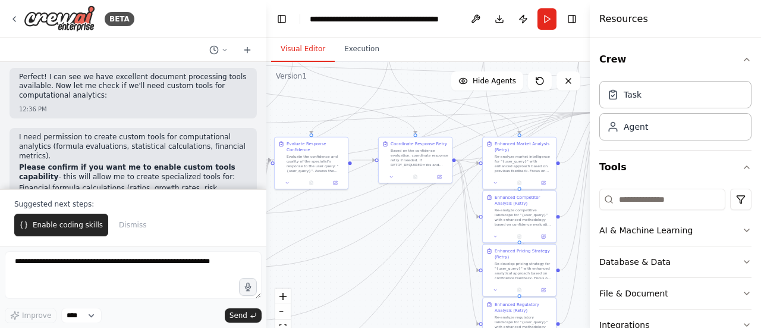
drag, startPoint x: 460, startPoint y: 281, endPoint x: 332, endPoint y: 278, distance: 127.9
click at [332, 278] on div ".deletable-edge-delete-btn { width: 20px; height: 20px; border: 0px solid #ffff…" at bounding box center [427, 210] width 323 height 297
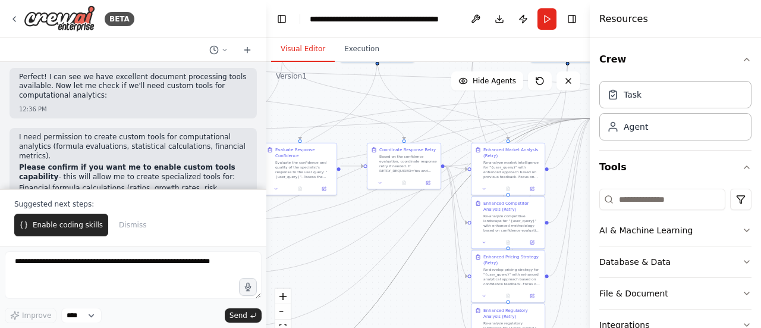
drag, startPoint x: 401, startPoint y: 265, endPoint x: 338, endPoint y: 322, distance: 85.1
click at [338, 322] on div ".deletable-edge-delete-btn { width: 20px; height: 20px; border: 0px solid #ffff…" at bounding box center [427, 210] width 323 height 297
drag, startPoint x: 460, startPoint y: 269, endPoint x: 376, endPoint y: 294, distance: 87.5
click at [376, 294] on div ".deletable-edge-delete-btn { width: 20px; height: 20px; border: 0px solid #ffff…" at bounding box center [427, 210] width 323 height 297
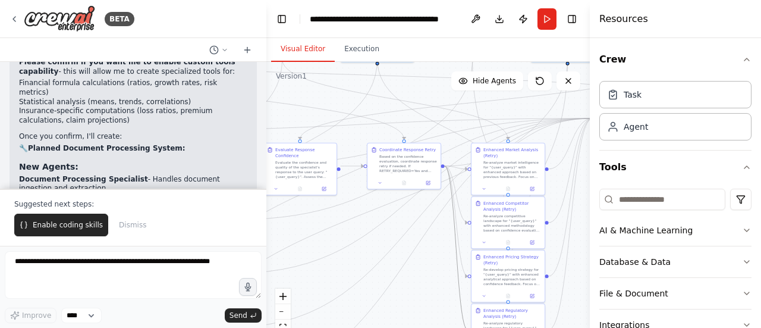
scroll to position [3772, 0]
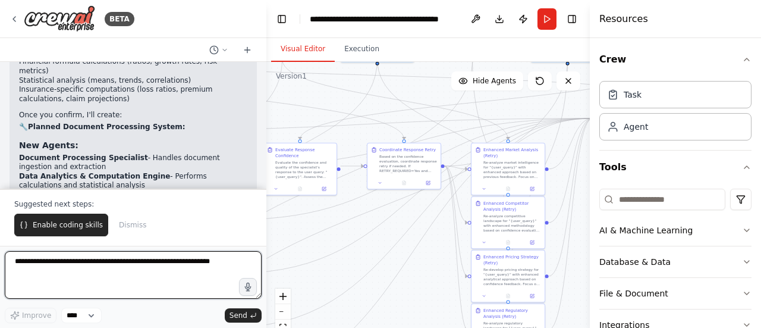
click at [87, 267] on textarea at bounding box center [133, 275] width 257 height 48
type textarea "**********"
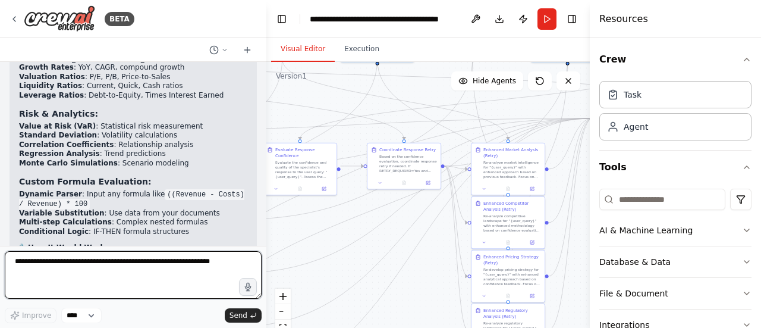
scroll to position [4387, 0]
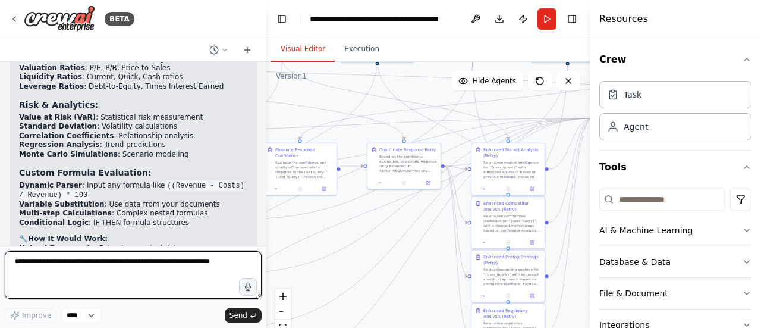
click at [93, 268] on textarea at bounding box center [133, 275] width 257 height 48
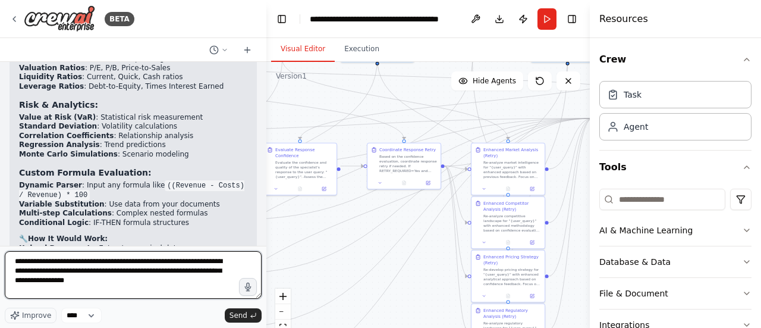
type textarea "**********"
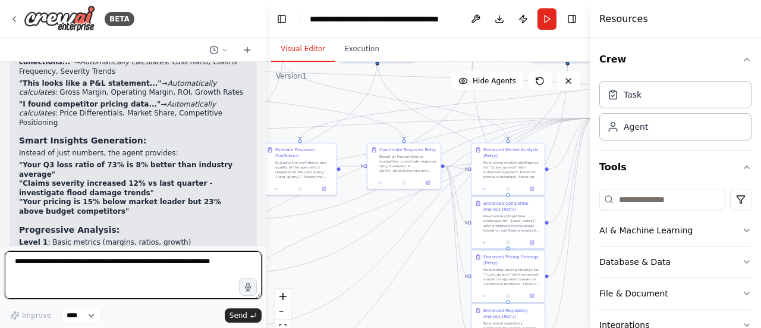
scroll to position [5029, 0]
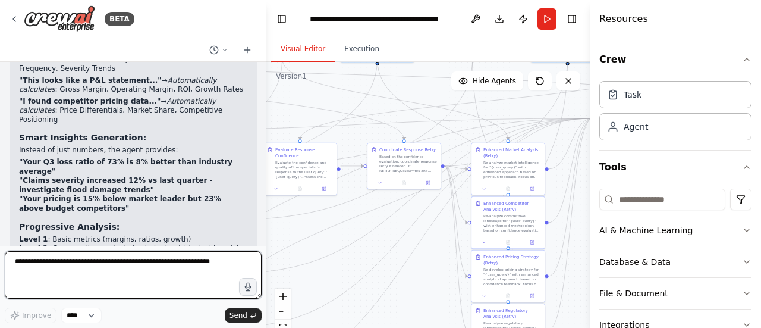
click at [115, 269] on textarea at bounding box center [133, 275] width 257 height 48
type textarea "**********"
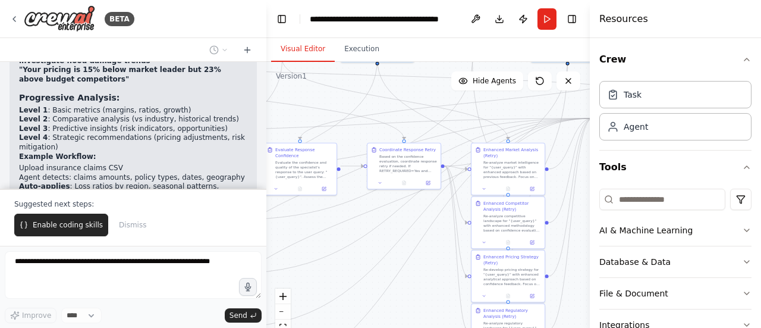
scroll to position [5159, 0]
click at [282, 311] on div "React Flow controls" at bounding box center [282, 319] width 15 height 62
drag, startPoint x: 435, startPoint y: 293, endPoint x: 274, endPoint y: 253, distance: 166.0
click at [274, 253] on div ".deletable-edge-delete-btn { width: 20px; height: 20px; border: 0px solid #ffff…" at bounding box center [427, 210] width 323 height 297
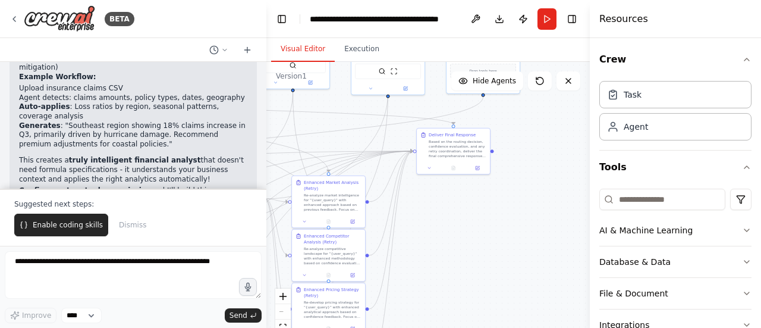
drag, startPoint x: 472, startPoint y: 216, endPoint x: 448, endPoint y: 299, distance: 86.4
click at [448, 299] on div ".deletable-edge-delete-btn { width: 20px; height: 20px; border: 0px solid #ffff…" at bounding box center [427, 210] width 323 height 297
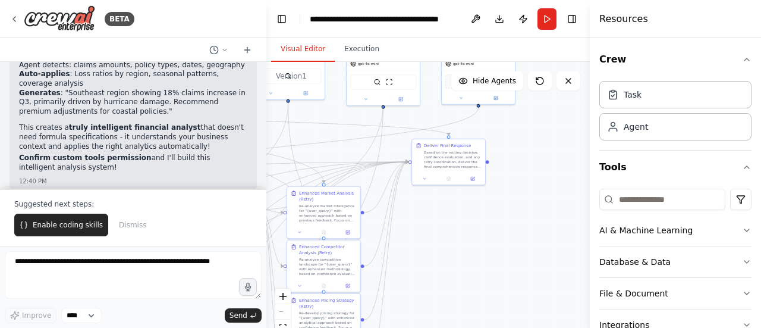
drag, startPoint x: 470, startPoint y: 285, endPoint x: 478, endPoint y: 313, distance: 29.0
click at [478, 313] on div ".deletable-edge-delete-btn { width: 20px; height: 20px; border: 0px solid #ffff…" at bounding box center [427, 210] width 323 height 297
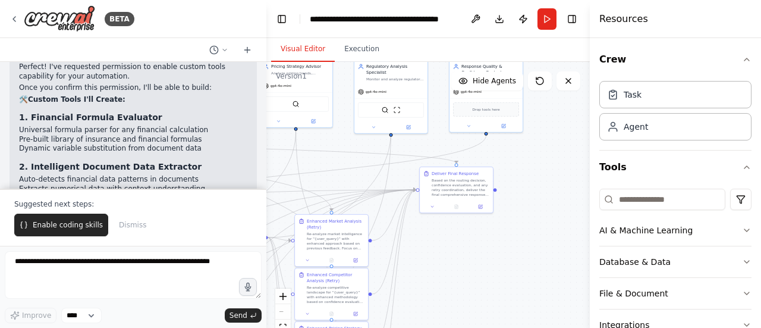
scroll to position [5454, 0]
click at [129, 205] on p "Suggested next steps:" at bounding box center [133, 204] width 238 height 10
click at [132, 218] on button "Dismiss" at bounding box center [132, 224] width 39 height 23
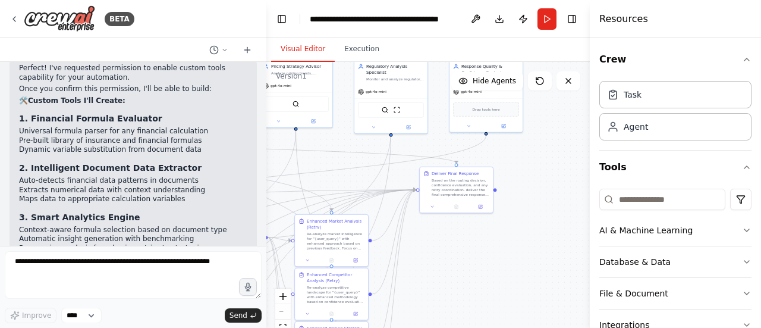
scroll to position [5398, 0]
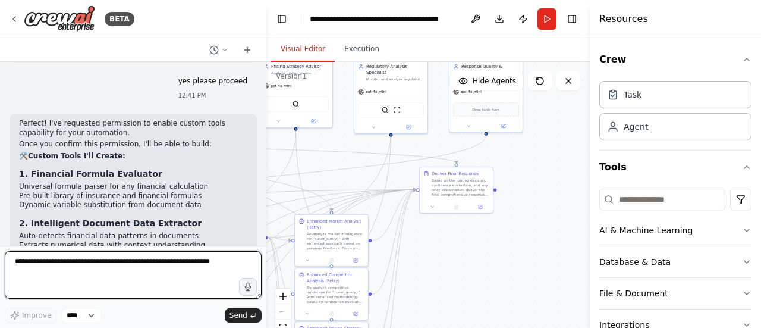
click at [106, 268] on textarea at bounding box center [133, 275] width 257 height 48
type textarea "**********"
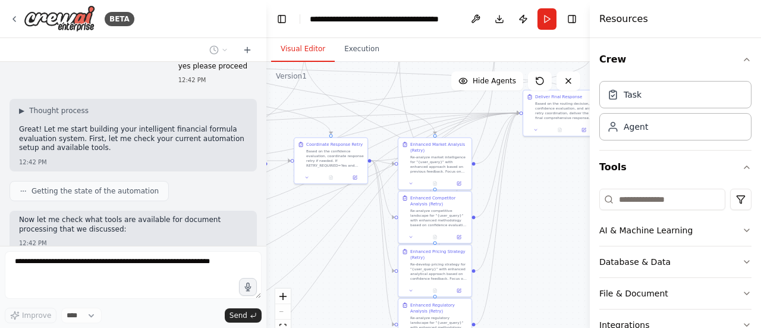
scroll to position [5810, 0]
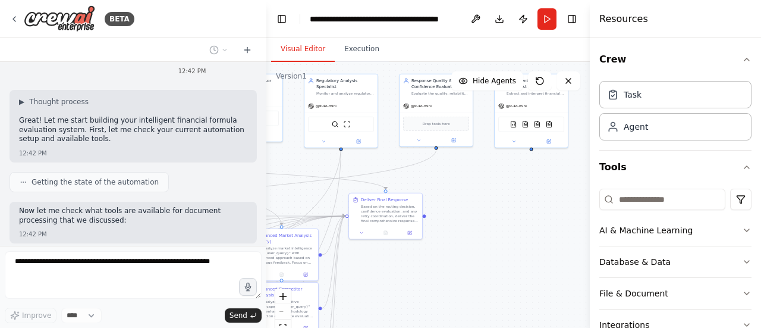
drag, startPoint x: 431, startPoint y: 263, endPoint x: 380, endPoint y: 278, distance: 52.5
click at [380, 278] on div ".deletable-edge-delete-btn { width: 20px; height: 20px; border: 0px solid #ffff…" at bounding box center [427, 210] width 323 height 297
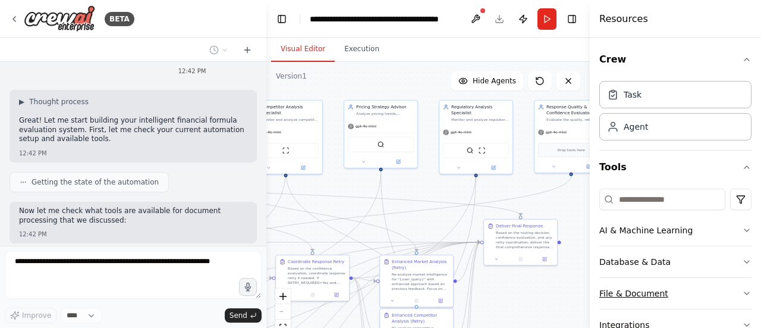
drag, startPoint x: 474, startPoint y: 246, endPoint x: 629, endPoint y: 277, distance: 158.3
click at [629, 277] on div "BETA Finance Market Intelligence & Pricing Agent AI agent that benchmarks insur…" at bounding box center [380, 164] width 761 height 328
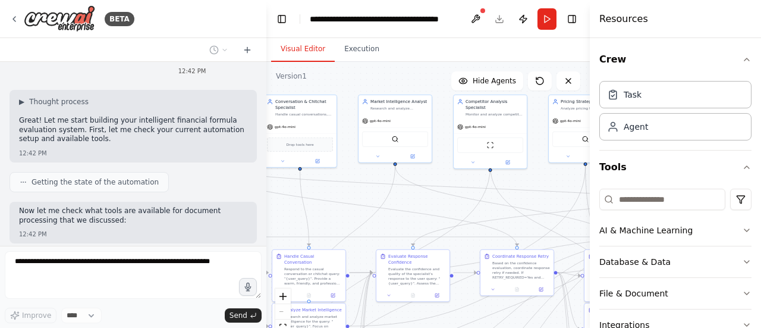
drag, startPoint x: 356, startPoint y: 188, endPoint x: 544, endPoint y: 178, distance: 188.2
click at [544, 178] on div ".deletable-edge-delete-btn { width: 20px; height: 20px; border: 0px solid #ffff…" at bounding box center [427, 210] width 323 height 297
drag, startPoint x: 369, startPoint y: 183, endPoint x: 505, endPoint y: 239, distance: 148.0
click at [141, 65] on div ".deletable-edge-delete-btn { width: 20px; height: 20px; border: 0px solid #ffff…" at bounding box center [141, 65] width 0 height 0
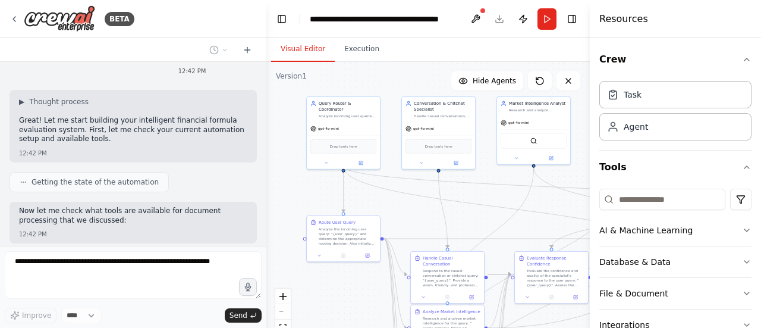
scroll to position [5879, 0]
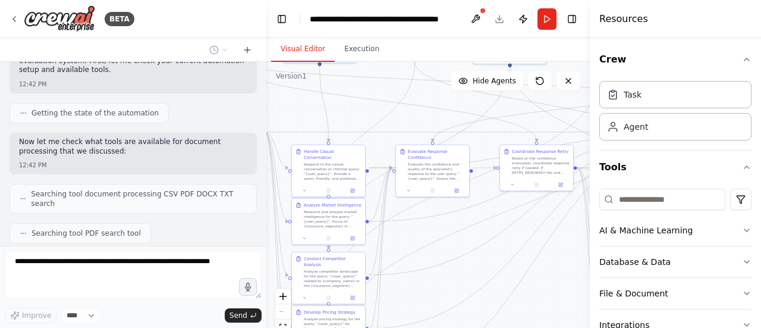
drag, startPoint x: 341, startPoint y: 217, endPoint x: 359, endPoint y: 112, distance: 106.2
click at [359, 112] on div ".deletable-edge-delete-btn { width: 20px; height: 20px; border: 0px solid #ffff…" at bounding box center [427, 210] width 323 height 297
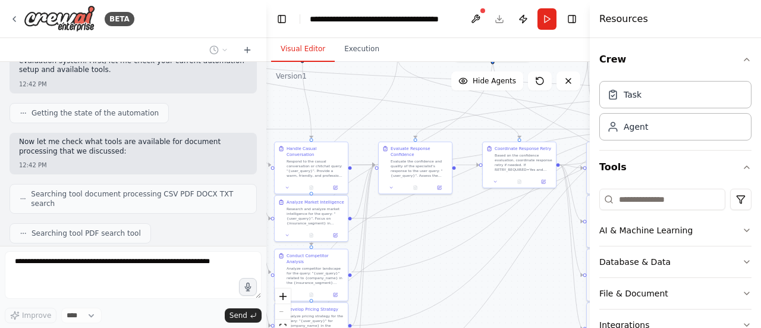
drag, startPoint x: 544, startPoint y: 273, endPoint x: 388, endPoint y: 225, distance: 162.5
click at [388, 225] on div ".deletable-edge-delete-btn { width: 20px; height: 20px; border: 0px solid #ffff…" at bounding box center [427, 210] width 323 height 297
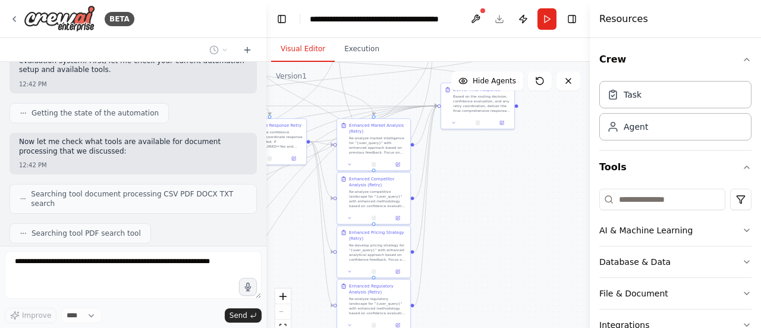
drag, startPoint x: 574, startPoint y: 252, endPoint x: 458, endPoint y: 277, distance: 118.6
click at [458, 277] on div ".deletable-edge-delete-btn { width: 20px; height: 20px; border: 0px solid #ffff…" at bounding box center [427, 210] width 323 height 297
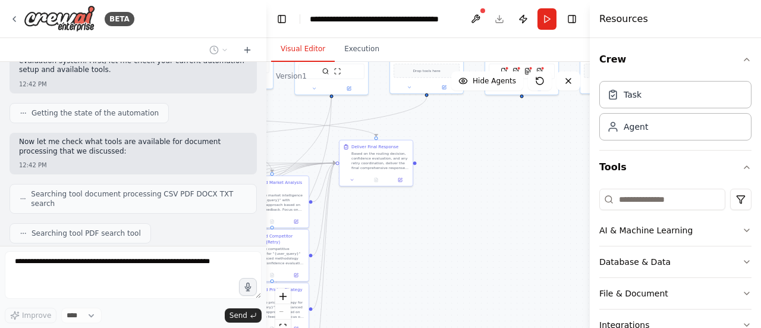
drag, startPoint x: 501, startPoint y: 256, endPoint x: 401, endPoint y: 312, distance: 114.5
click at [401, 312] on div ".deletable-edge-delete-btn { width: 20px; height: 20px; border: 0px solid #ffff…" at bounding box center [427, 210] width 323 height 297
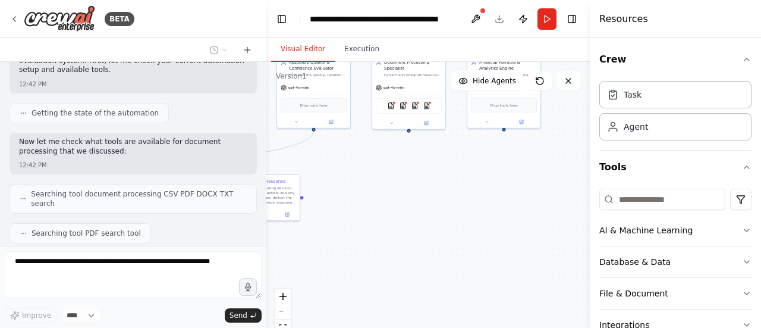
drag, startPoint x: 442, startPoint y: 278, endPoint x: 322, endPoint y: 310, distance: 124.3
click at [322, 310] on div ".deletable-edge-delete-btn { width: 20px; height: 20px; border: 0px solid #ffff…" at bounding box center [427, 210] width 323 height 297
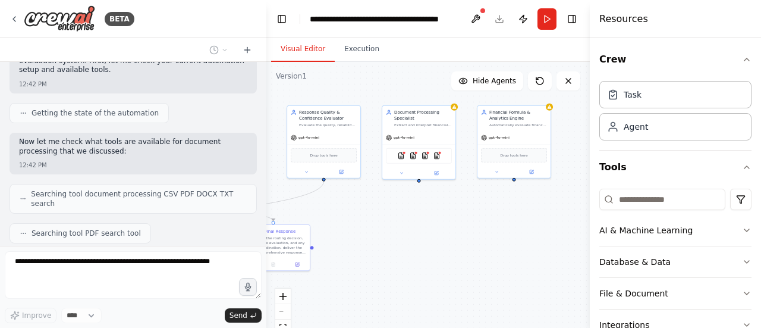
scroll to position [5948, 0]
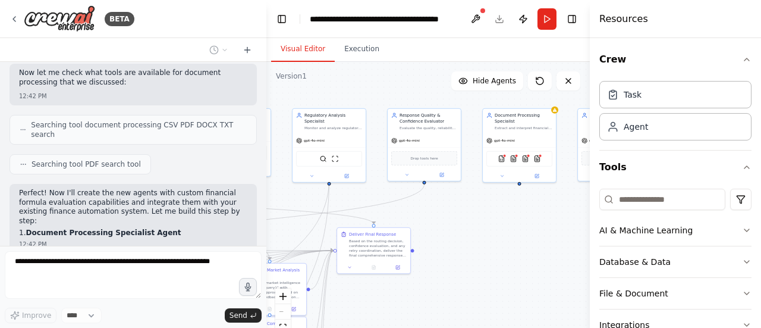
drag, startPoint x: 416, startPoint y: 230, endPoint x: 536, endPoint y: 284, distance: 131.7
click at [536, 284] on div ".deletable-edge-delete-btn { width: 20px; height: 20px; border: 0px solid #ffff…" at bounding box center [427, 210] width 323 height 297
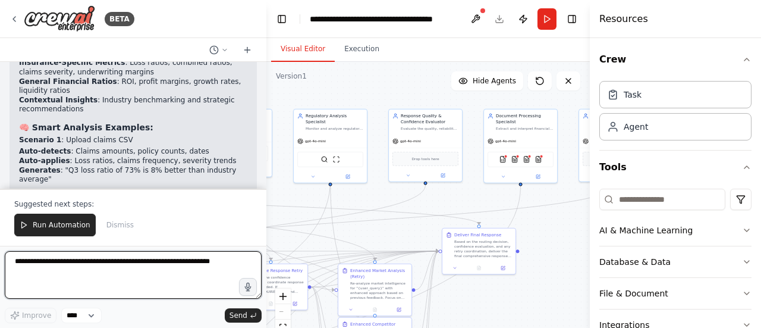
scroll to position [7004, 0]
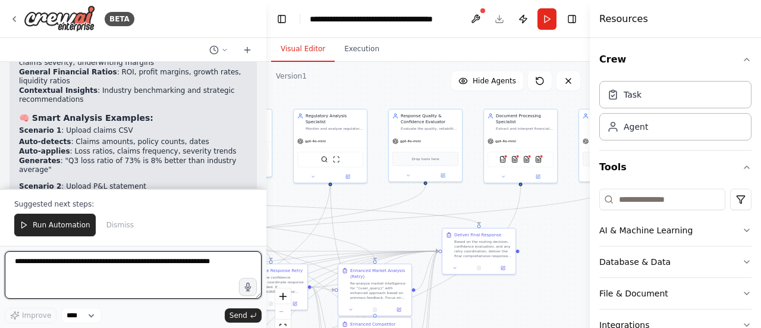
type textarea "*"
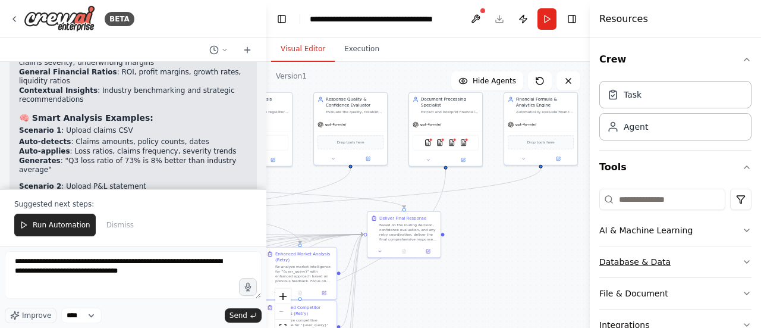
drag, startPoint x: 527, startPoint y: 294, endPoint x: 609, endPoint y: 263, distance: 87.5
click at [609, 263] on div "BETA Finance Market Intelligence & Pricing Agent AI agent that benchmarks insur…" at bounding box center [380, 164] width 761 height 328
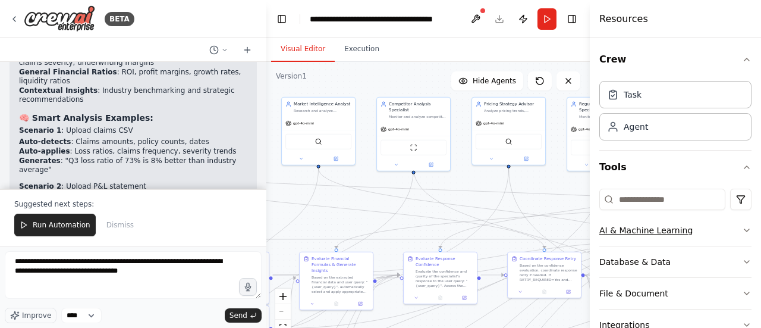
drag, startPoint x: 486, startPoint y: 198, endPoint x: 675, endPoint y: 213, distance: 189.7
click at [675, 213] on div "BETA Finance Market Intelligence & Pricing Agent AI agent that benchmarks insur…" at bounding box center [380, 164] width 761 height 328
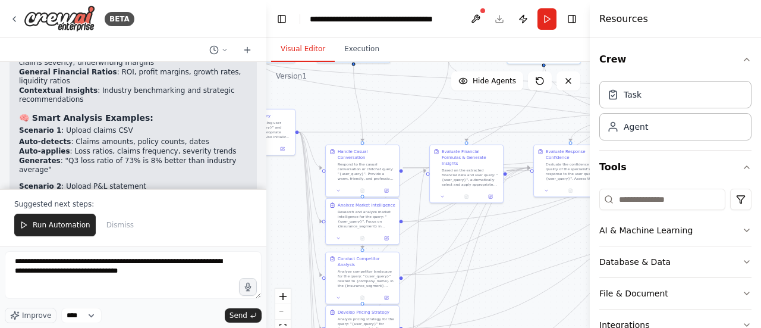
drag, startPoint x: 386, startPoint y: 225, endPoint x: 448, endPoint y: 112, distance: 129.1
click at [448, 112] on div ".deletable-edge-delete-btn { width: 20px; height: 20px; border: 0px solid #ffff…" at bounding box center [427, 210] width 323 height 297
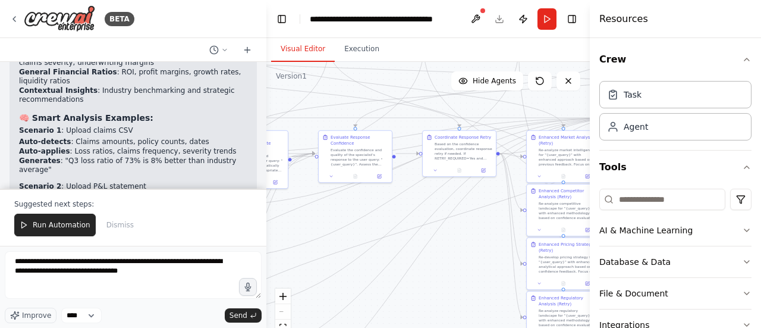
drag, startPoint x: 523, startPoint y: 230, endPoint x: 314, endPoint y: 218, distance: 209.1
click at [314, 218] on div ".deletable-edge-delete-btn { width: 20px; height: 20px; border: 0px solid #ffff…" at bounding box center [427, 210] width 323 height 297
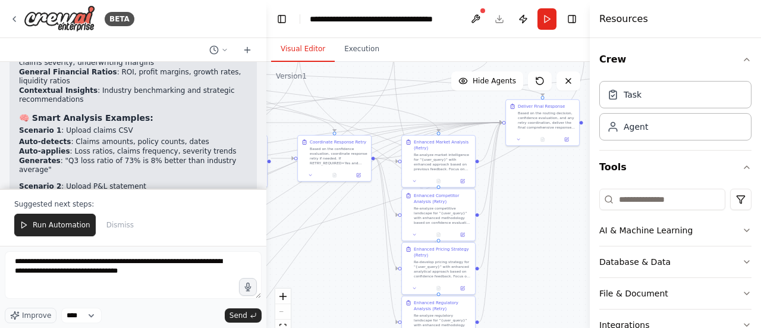
drag, startPoint x: 458, startPoint y: 260, endPoint x: 342, endPoint y: 263, distance: 116.6
click at [342, 263] on div ".deletable-edge-delete-btn { width: 20px; height: 20px; border: 0px solid #ffff…" at bounding box center [427, 210] width 323 height 297
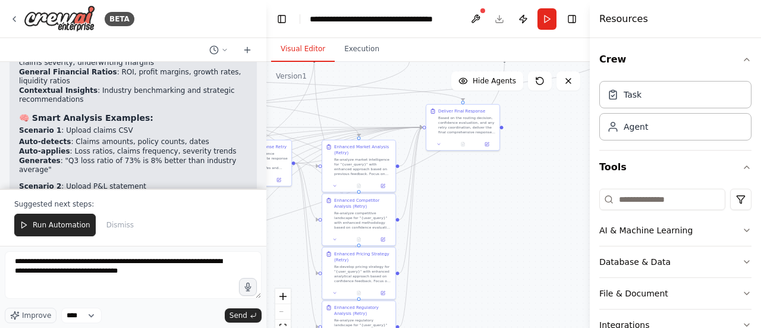
drag, startPoint x: 491, startPoint y: 269, endPoint x: 448, endPoint y: 273, distance: 42.4
click at [450, 273] on div ".deletable-edge-delete-btn { width: 20px; height: 20px; border: 0px solid #ffff…" at bounding box center [427, 210] width 323 height 297
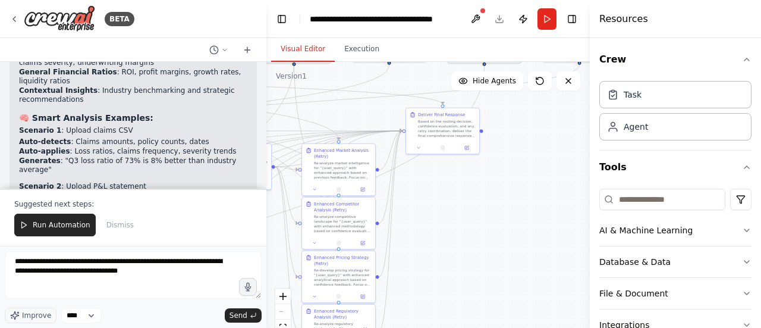
drag, startPoint x: 438, startPoint y: 281, endPoint x: 422, endPoint y: 304, distance: 27.4
click at [422, 304] on div ".deletable-edge-delete-btn { width: 20px; height: 20px; border: 0px solid #ffff…" at bounding box center [427, 210] width 323 height 297
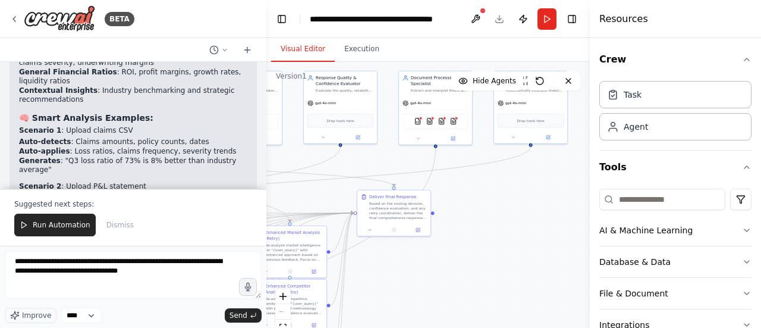
drag, startPoint x: 451, startPoint y: 316, endPoint x: 446, endPoint y: 325, distance: 10.4
click at [446, 325] on div ".deletable-edge-delete-btn { width: 20px; height: 20px; border: 0px solid #ffff…" at bounding box center [427, 210] width 323 height 297
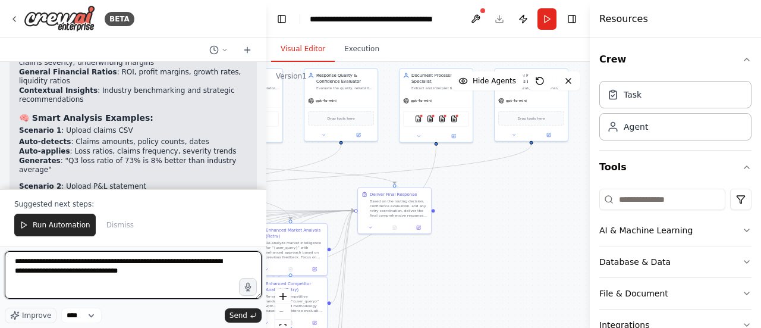
click at [139, 271] on textarea "**********" at bounding box center [133, 275] width 257 height 48
paste textarea "**********"
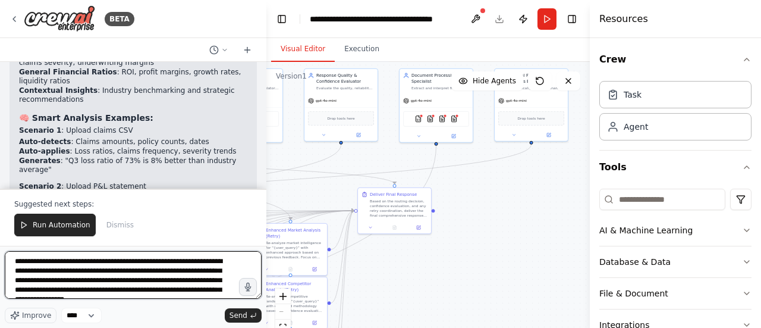
scroll to position [15, 0]
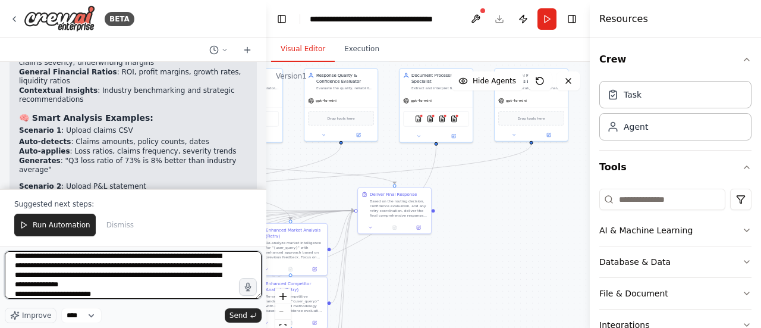
type textarea "**********"
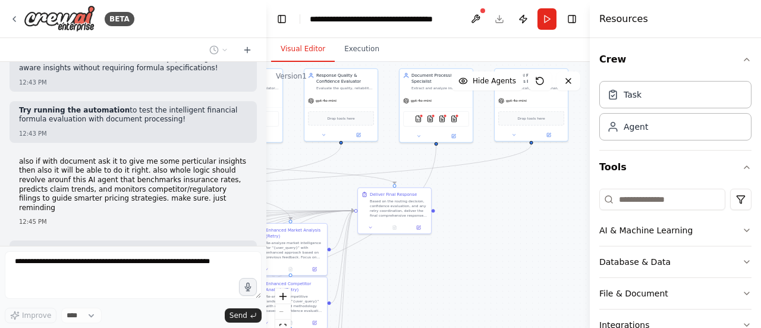
scroll to position [7395, 0]
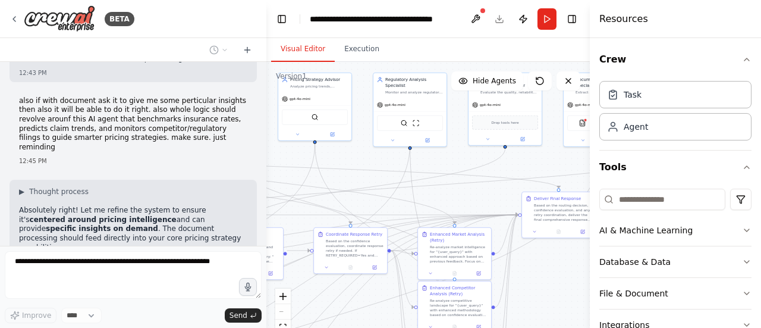
drag, startPoint x: 421, startPoint y: 272, endPoint x: 585, endPoint y: 277, distance: 164.2
click at [585, 277] on div "BETA Finance Market Intelligence & Pricing Agent AI agent that benchmarks insur…" at bounding box center [380, 164] width 761 height 328
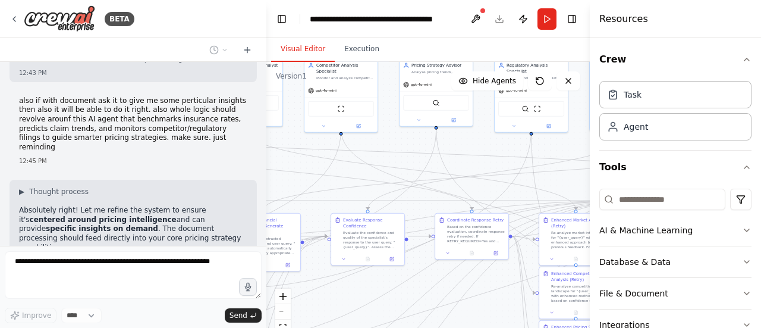
drag, startPoint x: 406, startPoint y: 191, endPoint x: 523, endPoint y: 177, distance: 118.5
click at [523, 177] on div ".deletable-edge-delete-btn { width: 20px; height: 20px; border: 0px solid #ffff…" at bounding box center [427, 210] width 323 height 297
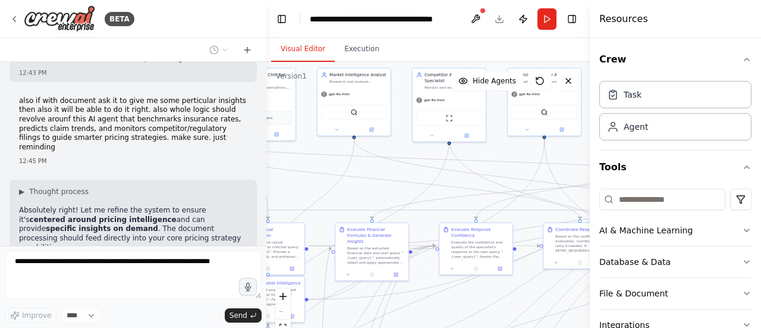
drag, startPoint x: 480, startPoint y: 281, endPoint x: 490, endPoint y: 281, distance: 9.5
click at [490, 281] on div ".deletable-edge-delete-btn { width: 20px; height: 20px; border: 0px solid #ffff…" at bounding box center [427, 210] width 323 height 297
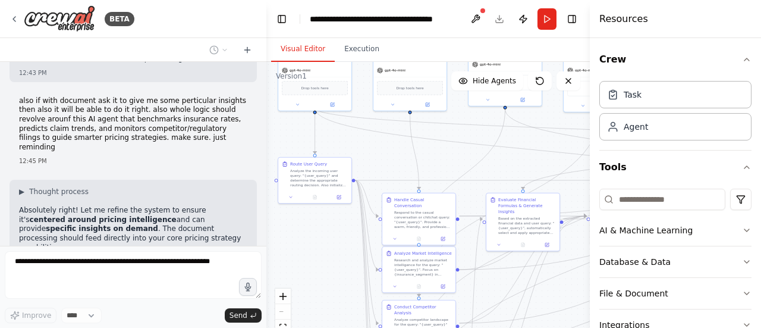
drag, startPoint x: 402, startPoint y: 194, endPoint x: 539, endPoint y: 175, distance: 138.1
click at [539, 175] on div ".deletable-edge-delete-btn { width: 20px; height: 20px; border: 0px solid #ffff…" at bounding box center [427, 210] width 323 height 297
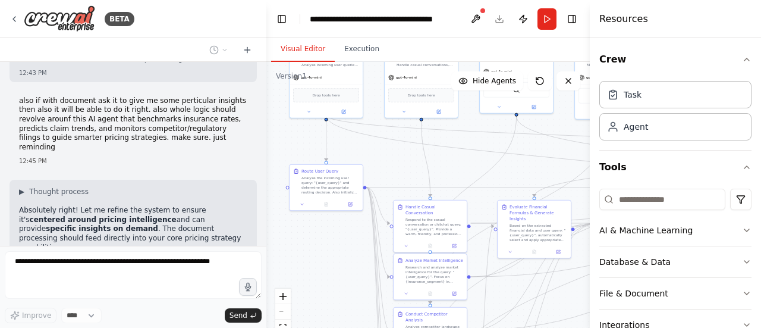
click at [119, 223] on div "Finance Market Intelligence & Pricing Agent AI agent that benchmarks insurance …" at bounding box center [133, 154] width 266 height 184
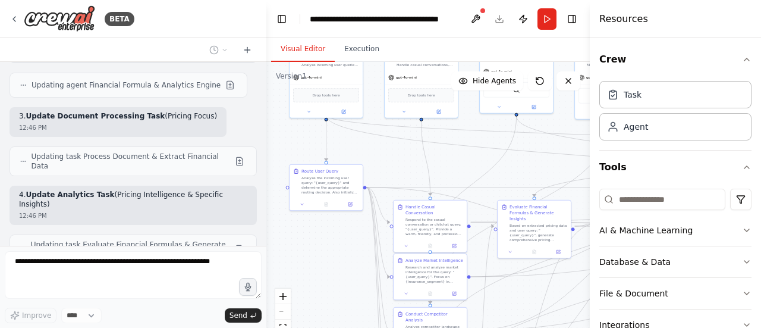
scroll to position [7848, 0]
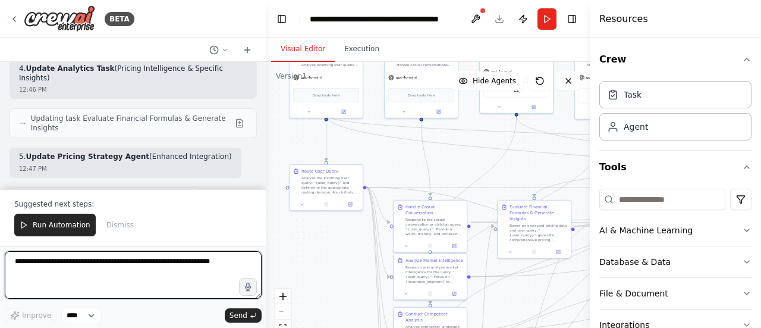
click at [51, 266] on textarea at bounding box center [133, 275] width 257 height 48
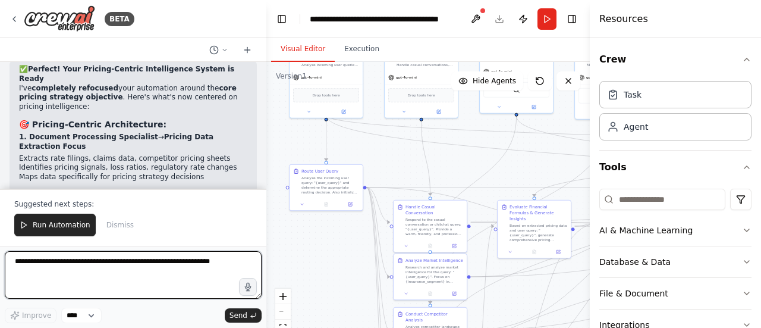
scroll to position [8370, 0]
click at [90, 270] on textarea at bounding box center [133, 275] width 257 height 48
click at [91, 261] on textarea "**********" at bounding box center [133, 275] width 257 height 48
click at [96, 275] on textarea "**********" at bounding box center [133, 275] width 257 height 48
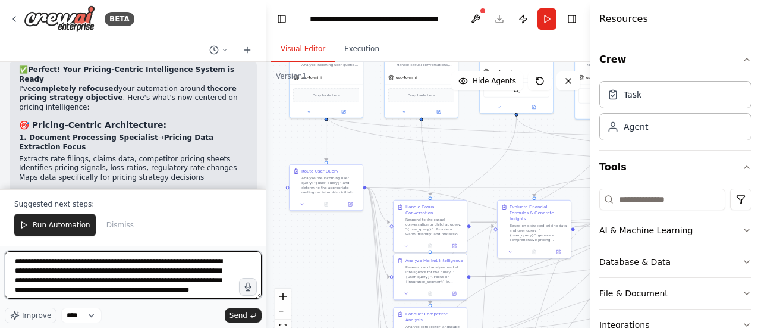
scroll to position [5, 0]
click at [189, 282] on textarea "**********" at bounding box center [133, 275] width 257 height 48
click at [176, 290] on textarea "**********" at bounding box center [133, 275] width 257 height 48
click at [199, 287] on textarea "**********" at bounding box center [133, 275] width 257 height 48
type textarea "**********"
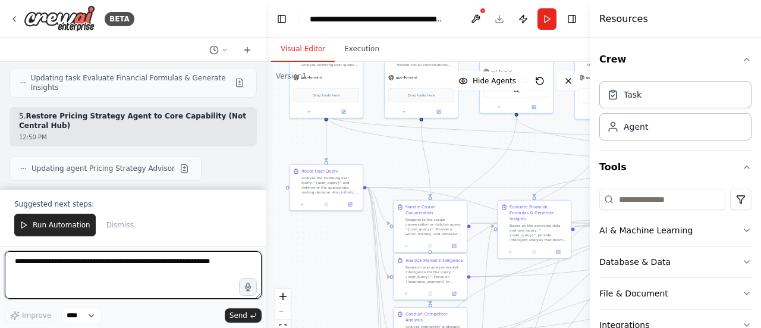
scroll to position [9353, 0]
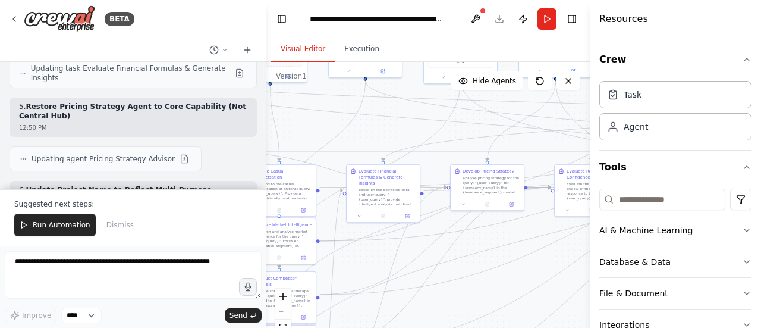
drag, startPoint x: 533, startPoint y: 172, endPoint x: 390, endPoint y: 136, distance: 147.3
click at [390, 136] on div ".deletable-edge-delete-btn { width: 20px; height: 20px; border: 0px solid #ffff…" at bounding box center [427, 210] width 323 height 297
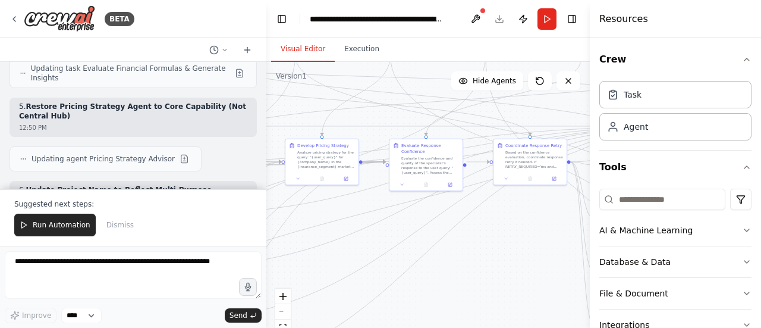
drag, startPoint x: 469, startPoint y: 269, endPoint x: 363, endPoint y: 247, distance: 108.1
click at [363, 247] on div ".deletable-edge-delete-btn { width: 20px; height: 20px; border: 0px solid #ffff…" at bounding box center [427, 210] width 323 height 297
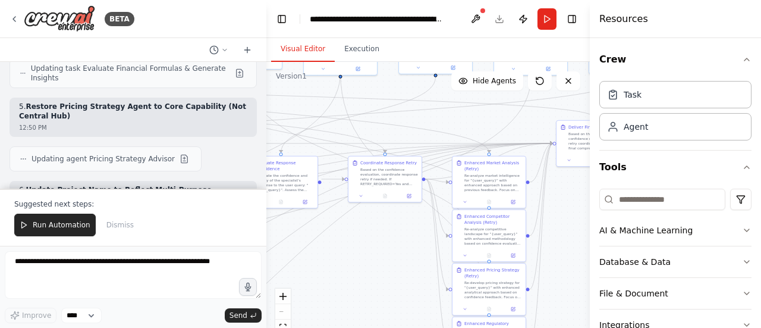
drag, startPoint x: 526, startPoint y: 238, endPoint x: 391, endPoint y: 256, distance: 135.5
click at [391, 256] on div ".deletable-edge-delete-btn { width: 20px; height: 20px; border: 0px solid #ffff…" at bounding box center [427, 210] width 323 height 297
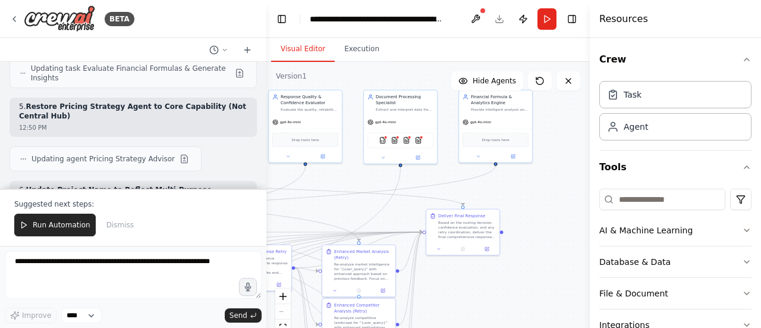
drag, startPoint x: 563, startPoint y: 257, endPoint x: 495, endPoint y: 286, distance: 73.8
click at [444, 327] on html "BETA Finance Market Intelligence & Pricing Agent AI agent that benchmarks insur…" at bounding box center [380, 164] width 761 height 328
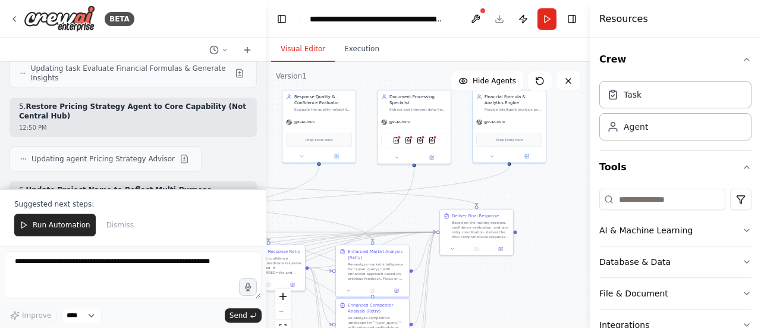
drag, startPoint x: 518, startPoint y: 275, endPoint x: 544, endPoint y: 284, distance: 27.1
click at [540, 282] on div ".deletable-edge-delete-btn { width: 20px; height: 20px; border: 0px solid #ffff…" at bounding box center [427, 210] width 323 height 297
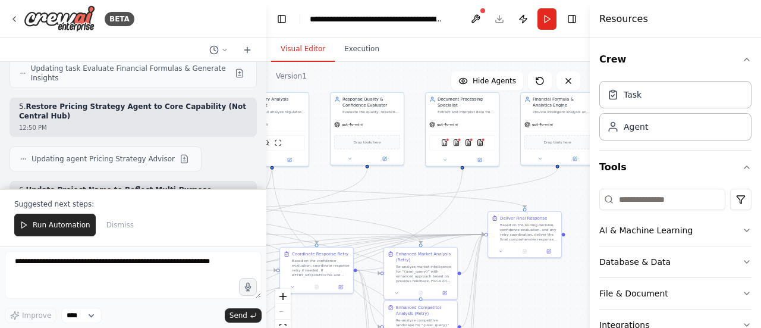
drag, startPoint x: 523, startPoint y: 299, endPoint x: 563, endPoint y: 296, distance: 40.5
click at [563, 296] on div ".deletable-edge-delete-btn { width: 20px; height: 20px; border: 0px solid #ffff…" at bounding box center [427, 210] width 323 height 297
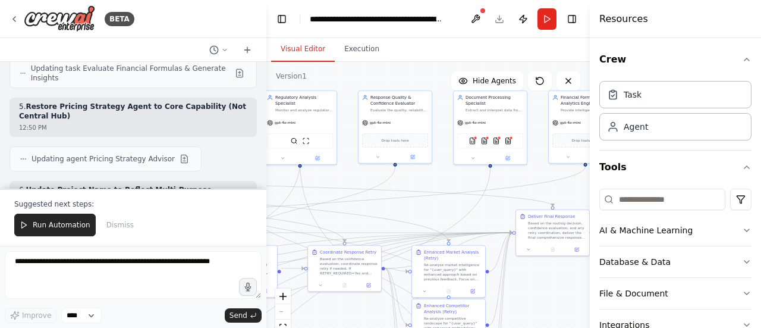
drag, startPoint x: 539, startPoint y: 296, endPoint x: 586, endPoint y: 294, distance: 47.0
click at [586, 294] on div "BETA Finance Market Intelligence & Pricing Agent AI agent that benchmarks insur…" at bounding box center [380, 164] width 761 height 328
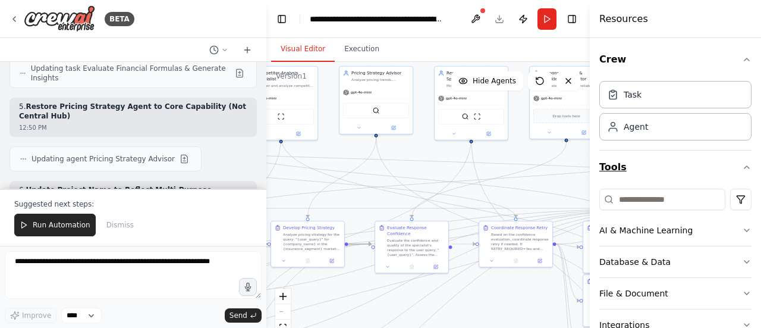
drag, startPoint x: 461, startPoint y: 208, endPoint x: 650, endPoint y: 161, distance: 194.3
click at [650, 161] on div "BETA Finance Market Intelligence & Pricing Agent AI agent that benchmarks insur…" at bounding box center [380, 164] width 761 height 328
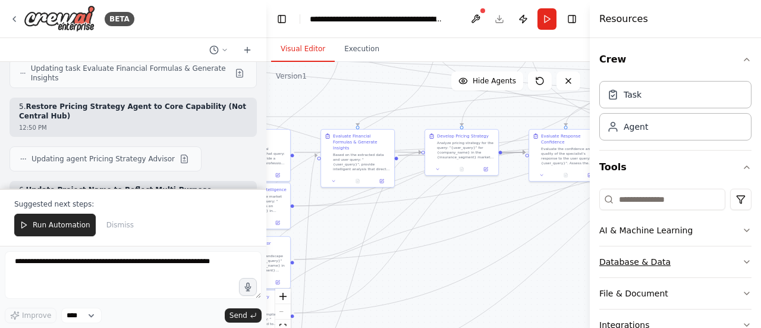
drag, startPoint x: 519, startPoint y: 316, endPoint x: 632, endPoint y: 249, distance: 132.0
click at [632, 248] on div "BETA Finance Market Intelligence & Pricing Agent AI agent that benchmarks insur…" at bounding box center [380, 164] width 761 height 328
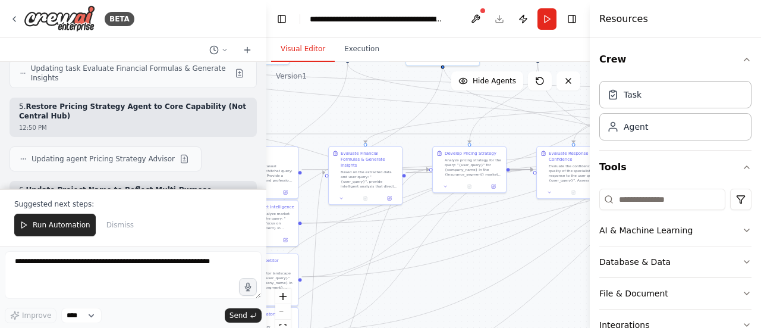
drag, startPoint x: 448, startPoint y: 265, endPoint x: 445, endPoint y: 287, distance: 22.3
click at [445, 287] on div ".deletable-edge-delete-btn { width: 20px; height: 20px; border: 0px solid #ffff…" at bounding box center [427, 210] width 323 height 297
drag, startPoint x: 543, startPoint y: 303, endPoint x: 365, endPoint y: 241, distance: 188.4
click at [365, 241] on div ".deletable-edge-delete-btn { width: 20px; height: 20px; border: 0px solid #ffff…" at bounding box center [427, 210] width 323 height 297
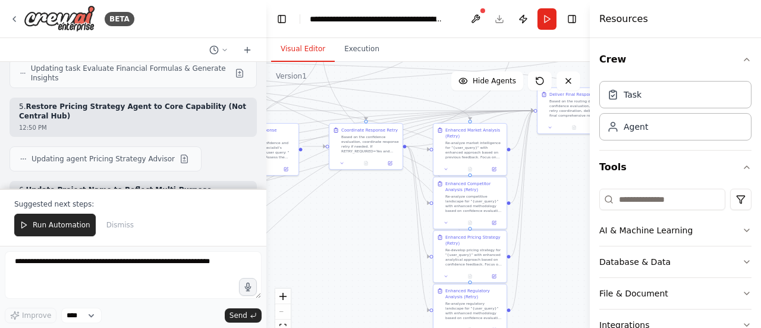
drag, startPoint x: 508, startPoint y: 237, endPoint x: 376, endPoint y: 278, distance: 137.7
click at [376, 278] on div ".deletable-edge-delete-btn { width: 20px; height: 20px; border: 0px solid #ffff…" at bounding box center [427, 210] width 323 height 297
drag, startPoint x: 545, startPoint y: 247, endPoint x: 445, endPoint y: 229, distance: 101.5
click at [457, 230] on div ".deletable-edge-delete-btn { width: 20px; height: 20px; border: 0px solid #ffff…" at bounding box center [427, 210] width 323 height 297
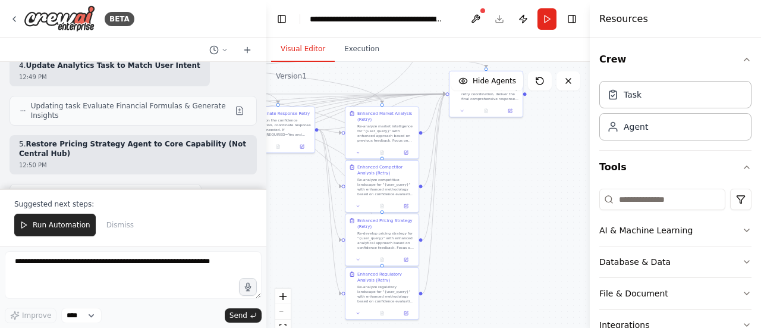
scroll to position [9315, 0]
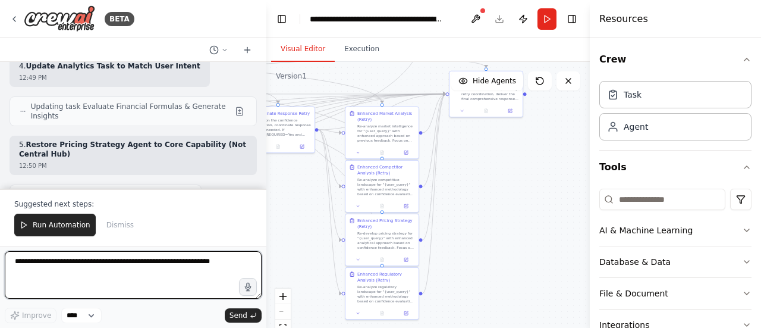
click at [71, 258] on textarea at bounding box center [133, 275] width 257 height 48
type textarea "**********"
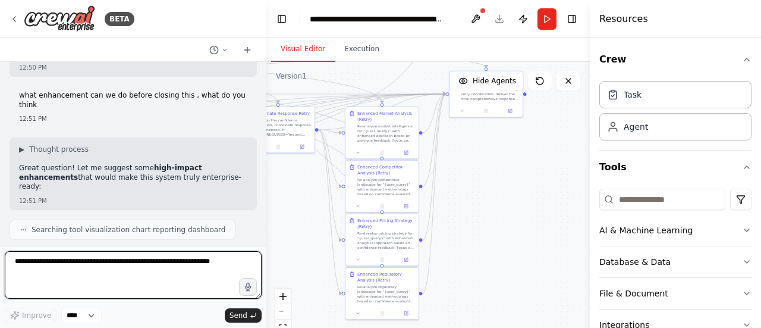
scroll to position [9906, 0]
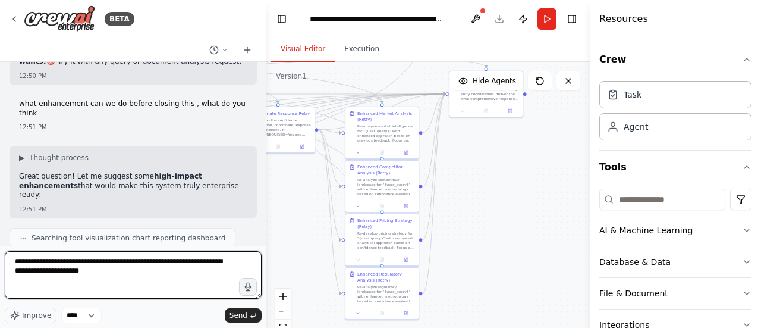
type textarea "**********"
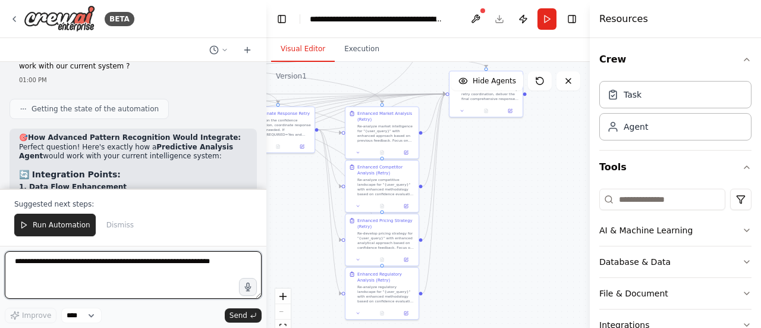
scroll to position [10772, 0]
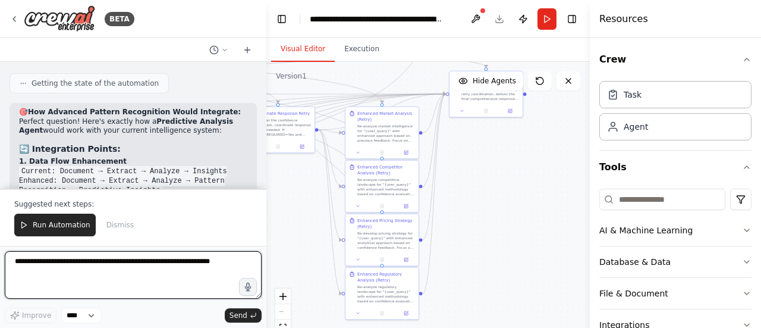
click at [80, 262] on textarea at bounding box center [133, 275] width 257 height 48
type textarea "*"
type textarea "**********"
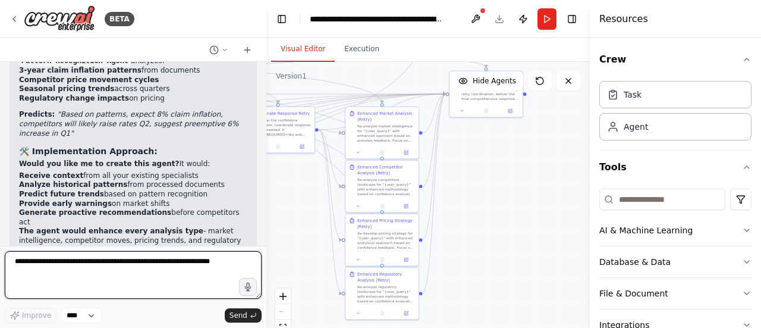
scroll to position [11195, 0]
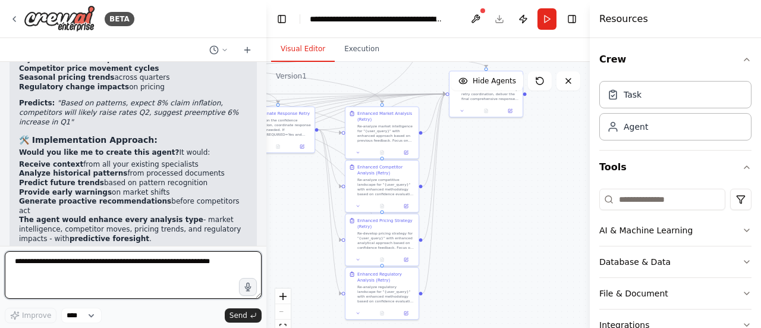
click at [96, 275] on textarea at bounding box center [133, 275] width 257 height 48
type textarea "**********"
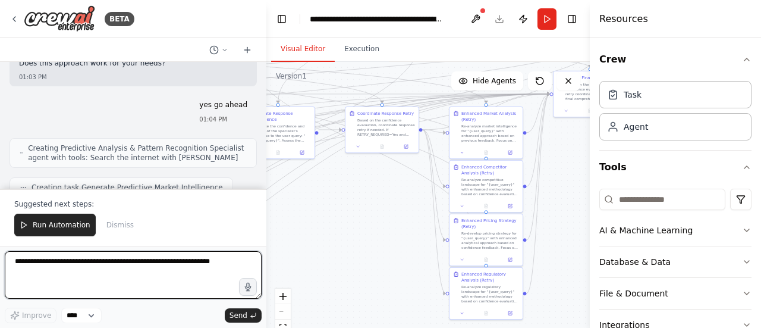
scroll to position [11861, 0]
click at [87, 266] on textarea at bounding box center [133, 275] width 257 height 48
type textarea "**********"
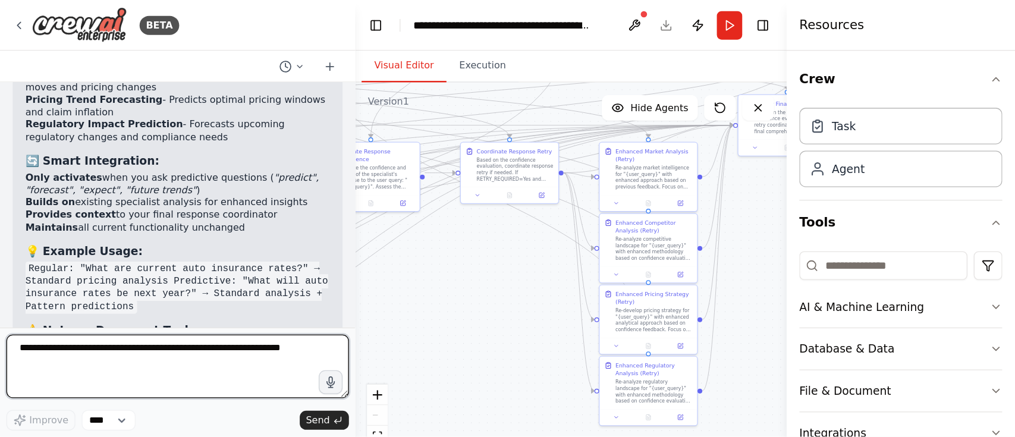
scroll to position [12277, 0]
click at [140, 263] on textarea at bounding box center [133, 275] width 257 height 48
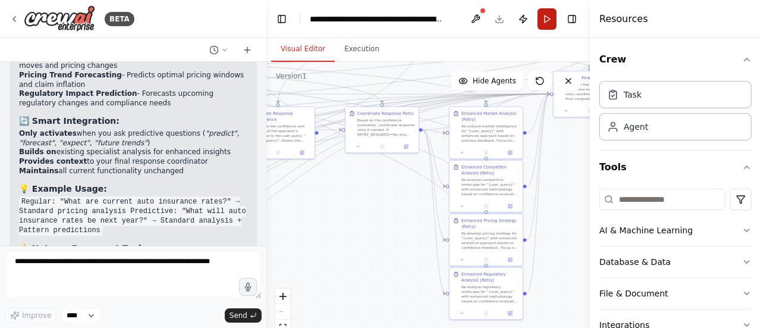
click at [549, 21] on button "Run" at bounding box center [547, 18] width 19 height 21
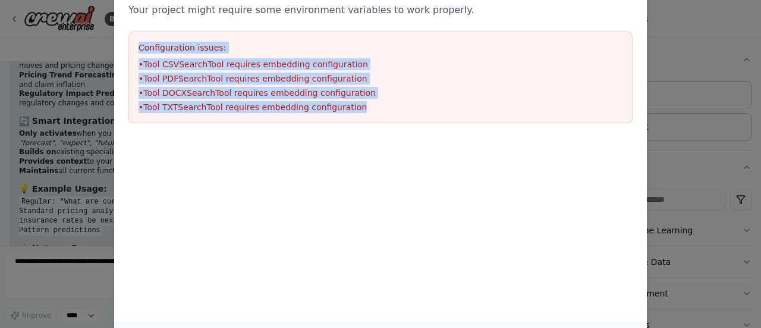
drag, startPoint x: 351, startPoint y: 105, endPoint x: 122, endPoint y: 43, distance: 237.1
click at [122, 43] on div "Environment configuration Your project might require some environment variables…" at bounding box center [380, 51] width 533 height 172
copy div "Configuration issues: • Tool CSVSearchTool requires embedding configuration • T…"
click at [61, 217] on div "Environment configuration Your project might require some environment variables…" at bounding box center [380, 164] width 761 height 328
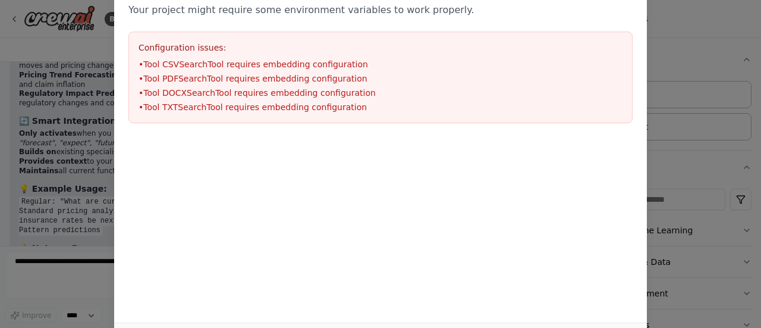
drag, startPoint x: 59, startPoint y: 290, endPoint x: 70, endPoint y: 266, distance: 26.1
click at [58, 284] on div "Environment configuration Your project might require some environment variables…" at bounding box center [380, 164] width 761 height 328
click at [70, 266] on div "Environment configuration Your project might require some environment variables…" at bounding box center [380, 164] width 761 height 328
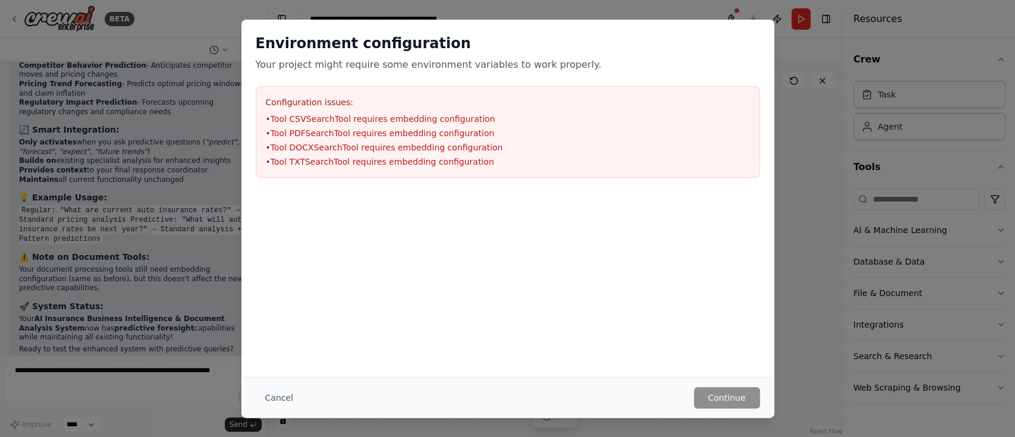
scroll to position [12268, 0]
drag, startPoint x: 632, startPoint y: 4, endPoint x: 567, endPoint y: 347, distance: 349.2
click at [567, 327] on div "Environment configuration Your project might require some environment variables…" at bounding box center [507, 198] width 533 height 357
click at [268, 327] on button "Cancel" at bounding box center [279, 397] width 47 height 21
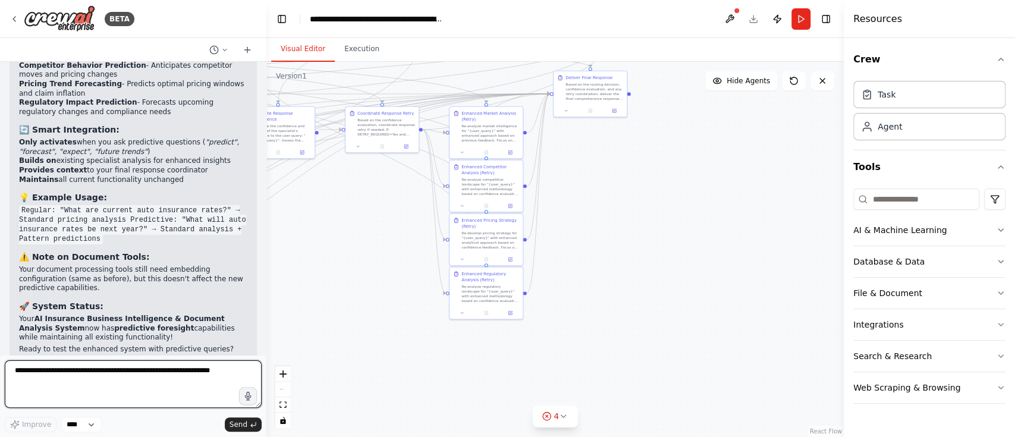
click at [103, 327] on textarea at bounding box center [133, 384] width 257 height 48
paste textarea "**********"
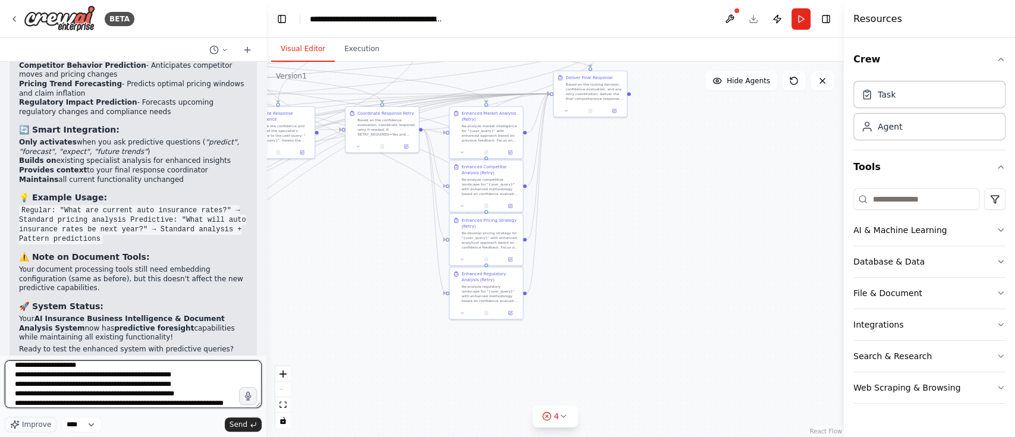
scroll to position [15, 0]
type textarea "**********"
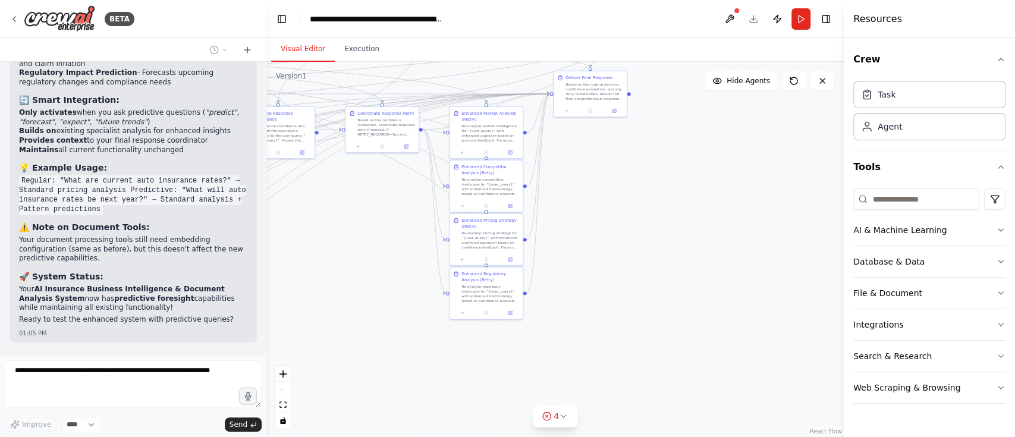
scroll to position [12378, 0]
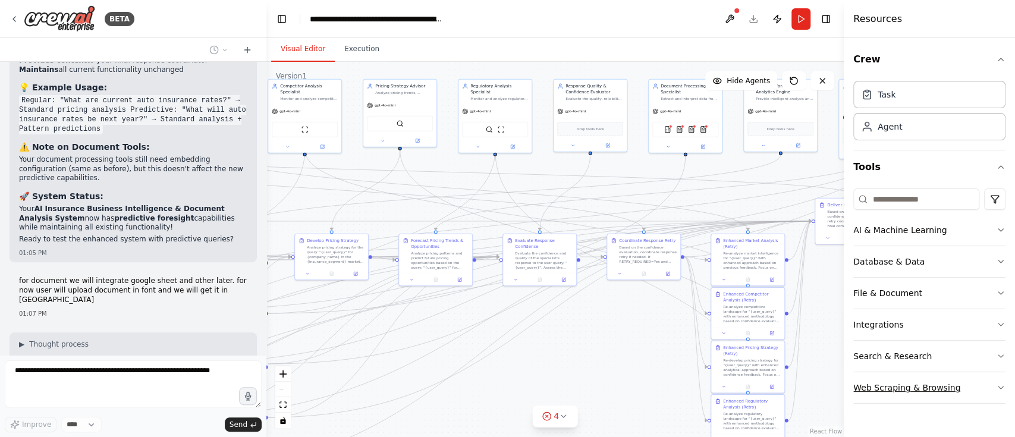
drag, startPoint x: 628, startPoint y: 269, endPoint x: 890, endPoint y: 396, distance: 291.0
click at [761, 327] on div "BETA Finance Market Intelligence & Pricing Agent AI agent that benchmarks insur…" at bounding box center [507, 218] width 1015 height 437
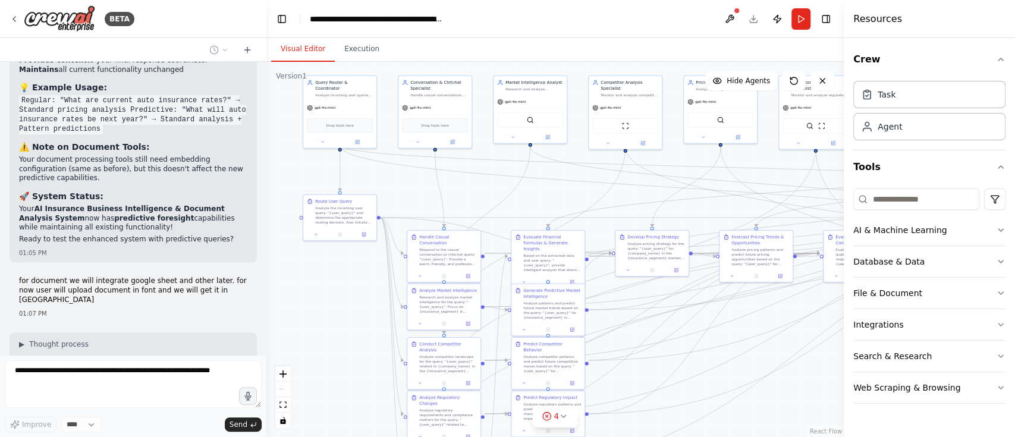
drag, startPoint x: 655, startPoint y: 402, endPoint x: 956, endPoint y: 413, distance: 301.7
click at [761, 327] on div "BETA Finance Market Intelligence & Pricing Agent AI agent that benchmarks insur…" at bounding box center [507, 218] width 1015 height 437
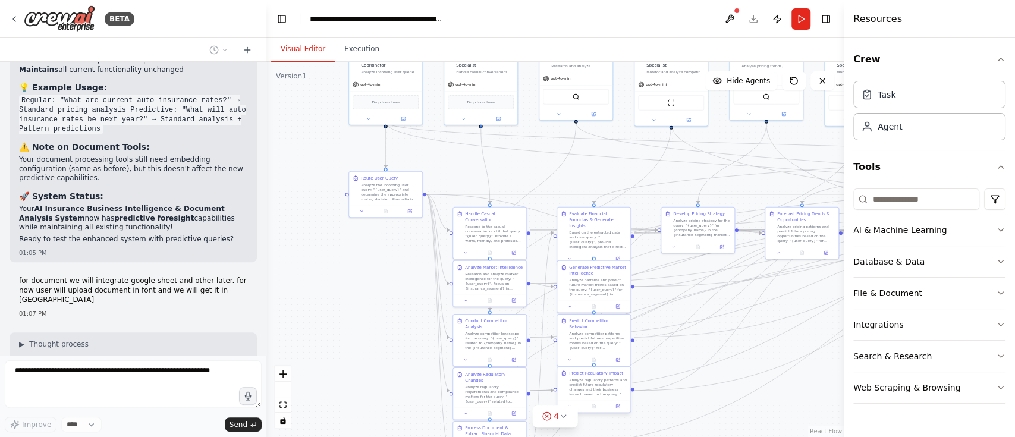
drag, startPoint x: 786, startPoint y: 422, endPoint x: 561, endPoint y: 372, distance: 230.8
click at [761, 327] on div ".deletable-edge-delete-btn { width: 20px; height: 20px; border: 0px solid #ffff…" at bounding box center [554, 249] width 577 height 375
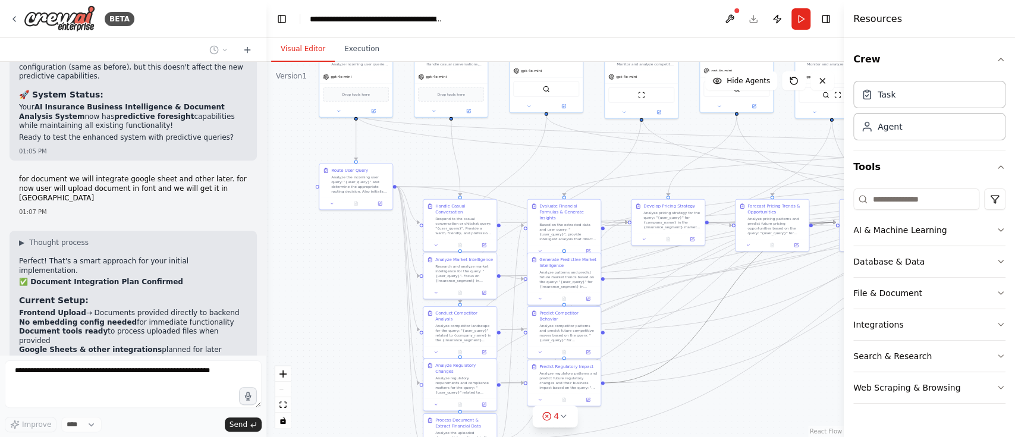
drag, startPoint x: 561, startPoint y: 372, endPoint x: 495, endPoint y: 363, distance: 66.0
click at [500, 327] on div ".deletable-edge-delete-btn { width: 20px; height: 20px; border: 0px solid #ffff…" at bounding box center [554, 249] width 577 height 375
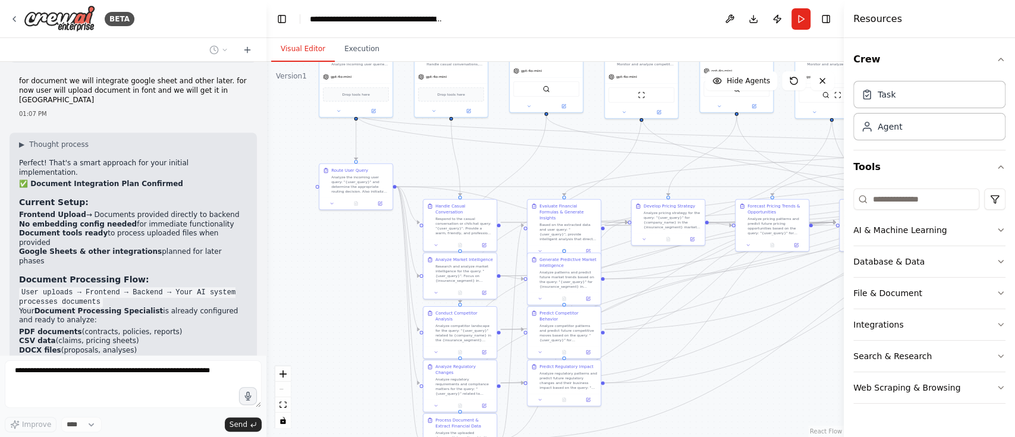
scroll to position [12608, 0]
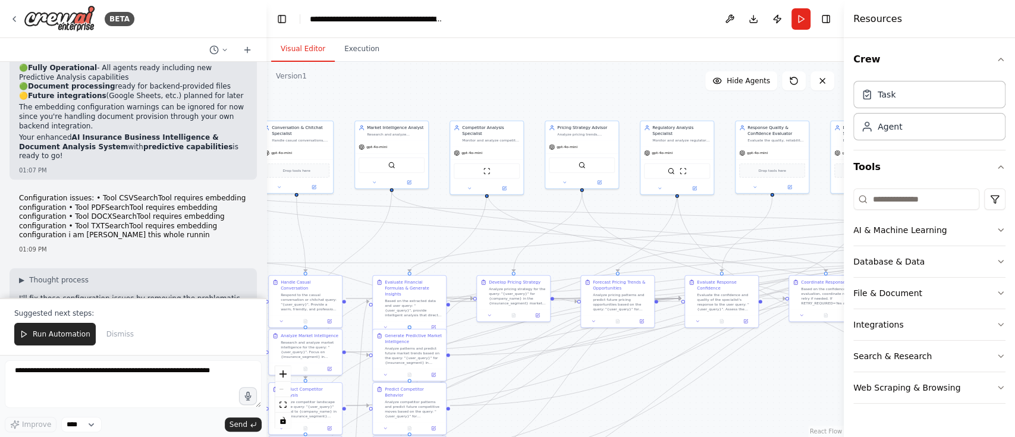
drag, startPoint x: 565, startPoint y: 154, endPoint x: 411, endPoint y: 230, distance: 171.3
click at [411, 230] on div ".deletable-edge-delete-btn { width: 20px; height: 20px; border: 0px solid #ffff…" at bounding box center [554, 249] width 577 height 375
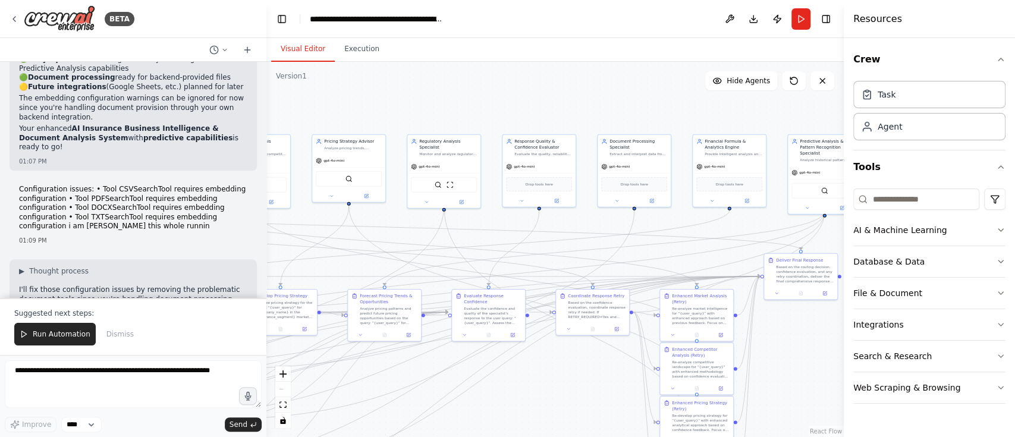
drag, startPoint x: 637, startPoint y: 200, endPoint x: 404, endPoint y: 213, distance: 233.5
click at [404, 213] on div ".deletable-edge-delete-btn { width: 20px; height: 20px; border: 0px solid #ffff…" at bounding box center [554, 249] width 577 height 375
click at [761, 17] on button "Run" at bounding box center [800, 18] width 19 height 21
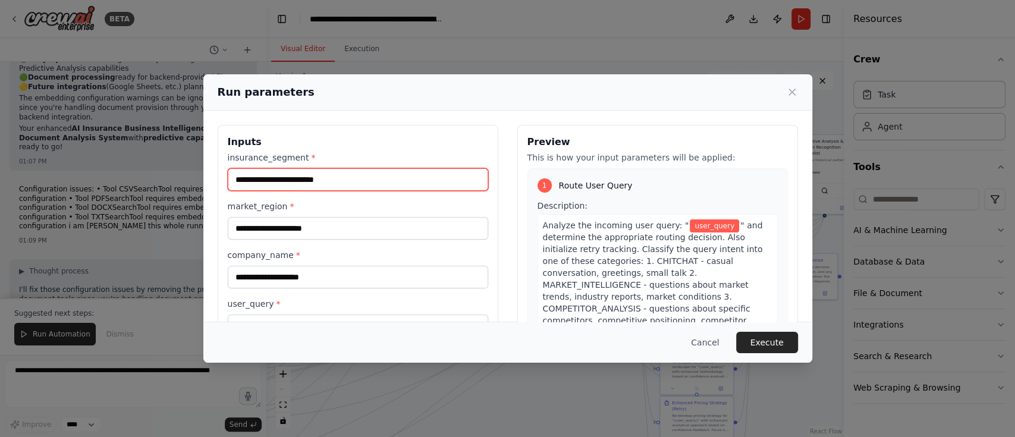
click at [269, 173] on input "insurance_segment *" at bounding box center [358, 179] width 260 height 23
type input "**********"
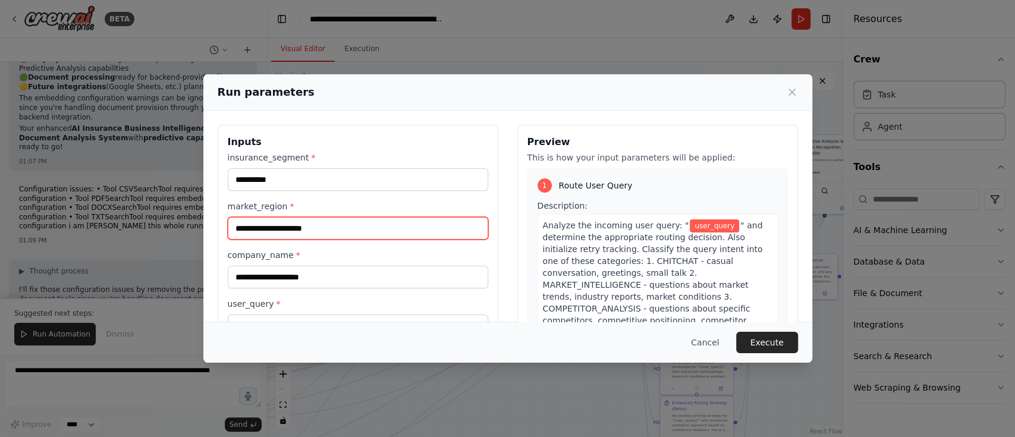
click at [294, 224] on input "market_region *" at bounding box center [358, 228] width 260 height 23
type input "*****"
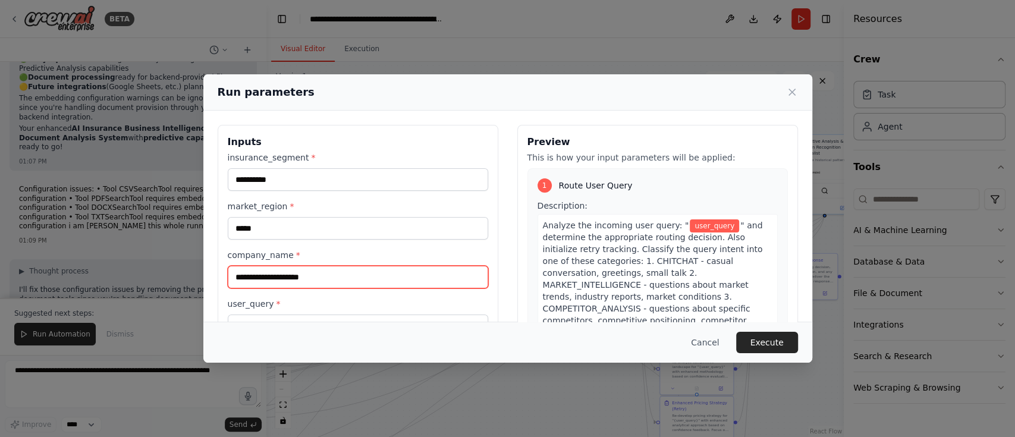
click at [282, 271] on input "company_name *" at bounding box center [358, 277] width 260 height 23
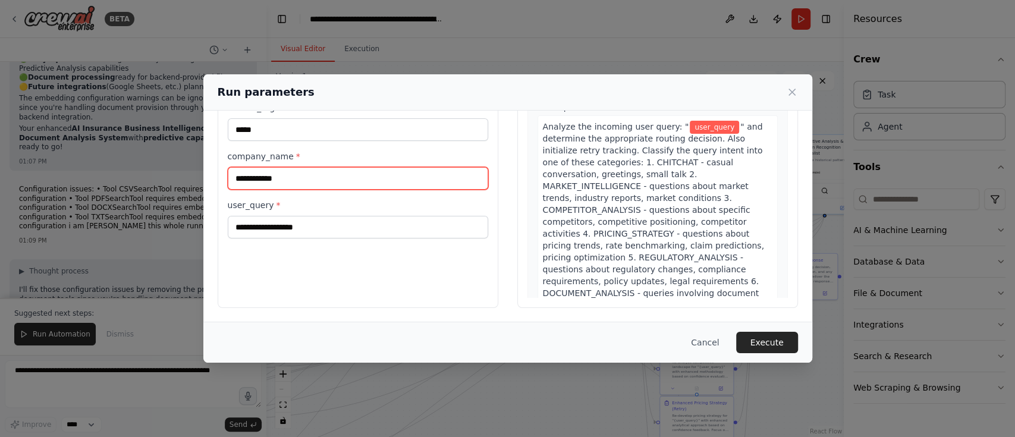
type input "**********"
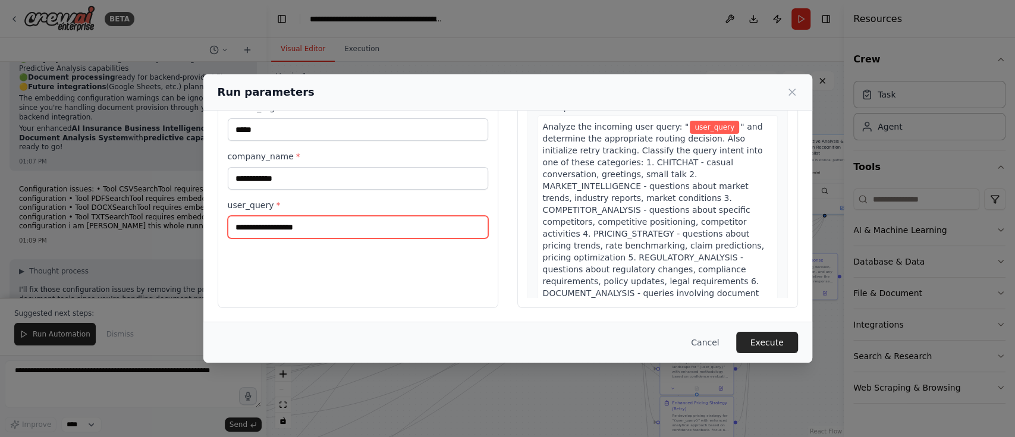
click at [278, 228] on input "user_query *" at bounding box center [358, 227] width 260 height 23
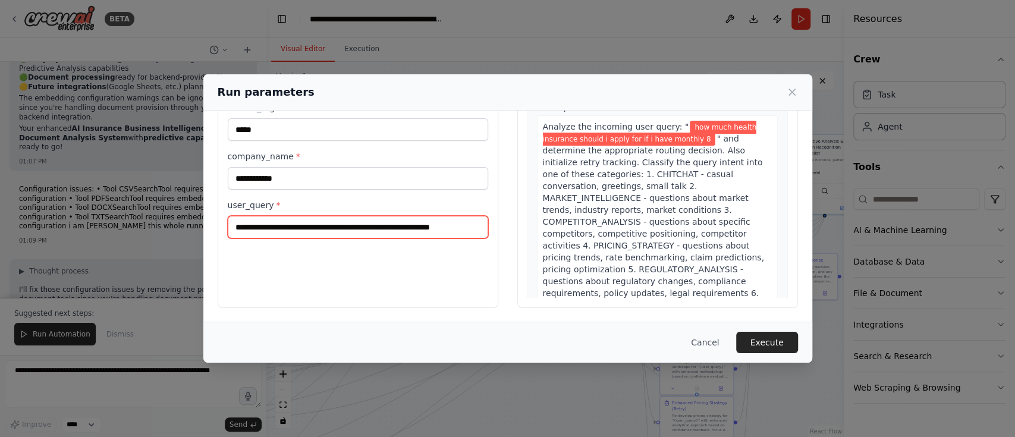
scroll to position [0, 2]
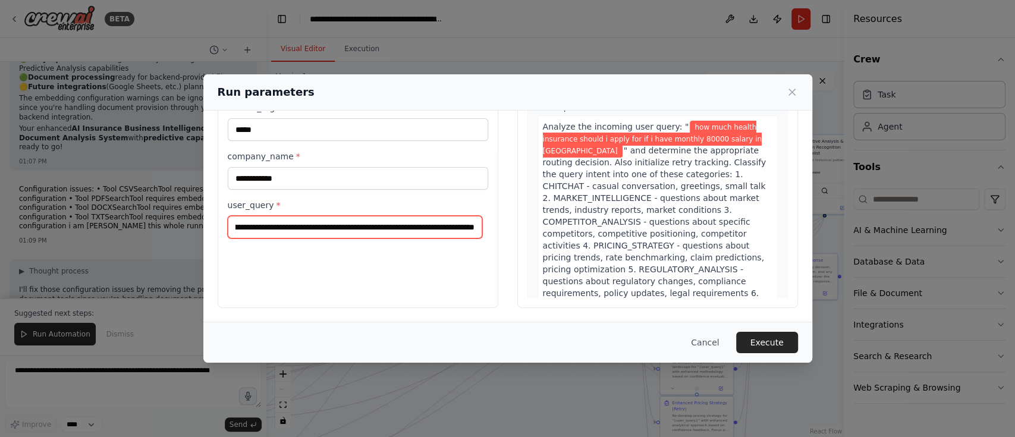
type input "**********"
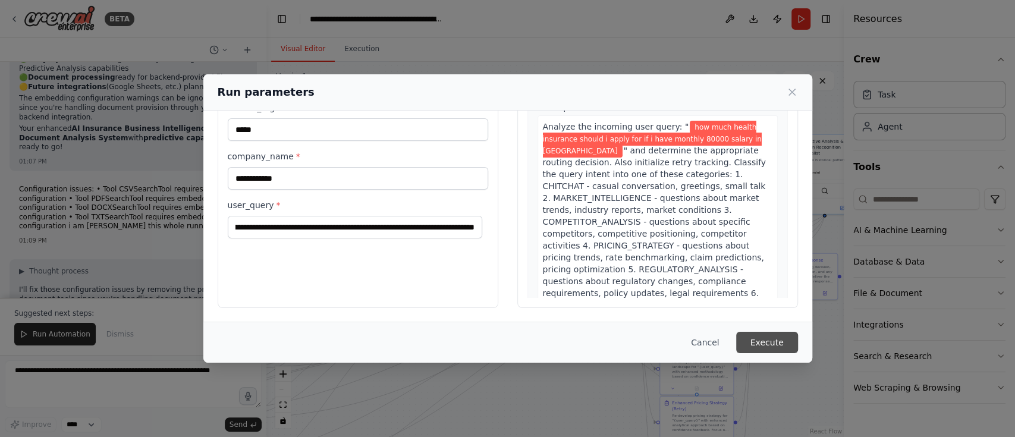
click at [752, 327] on button "Execute" at bounding box center [767, 342] width 62 height 21
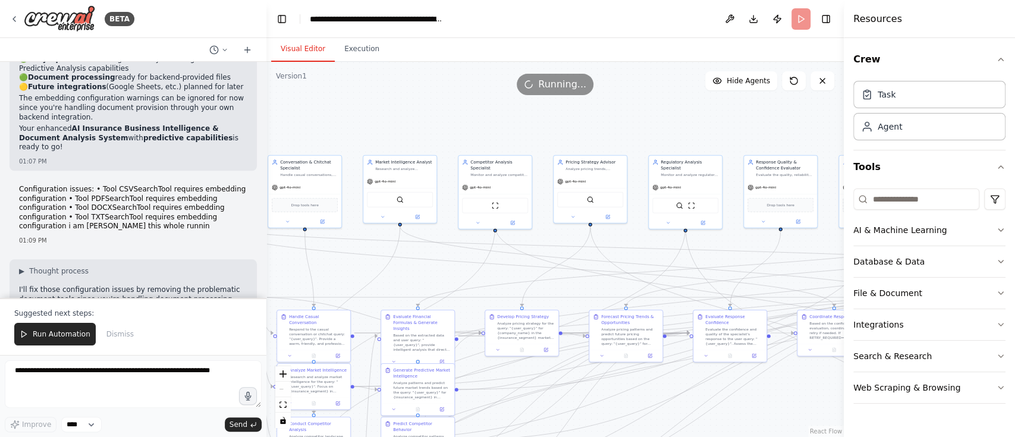
drag, startPoint x: 401, startPoint y: 114, endPoint x: 731, endPoint y: 140, distance: 330.5
click at [731, 140] on div ".deletable-edge-delete-btn { width: 20px; height: 20px; border: 0px solid #ffff…" at bounding box center [554, 249] width 577 height 375
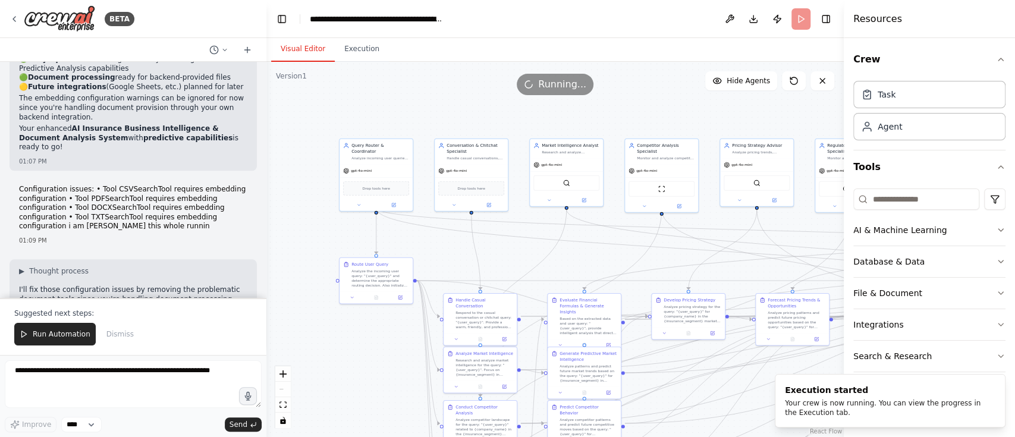
drag, startPoint x: 539, startPoint y: 128, endPoint x: 504, endPoint y: 112, distance: 39.4
click at [504, 112] on div ".deletable-edge-delete-btn { width: 20px; height: 20px; border: 0px solid #ffff…" at bounding box center [554, 249] width 577 height 375
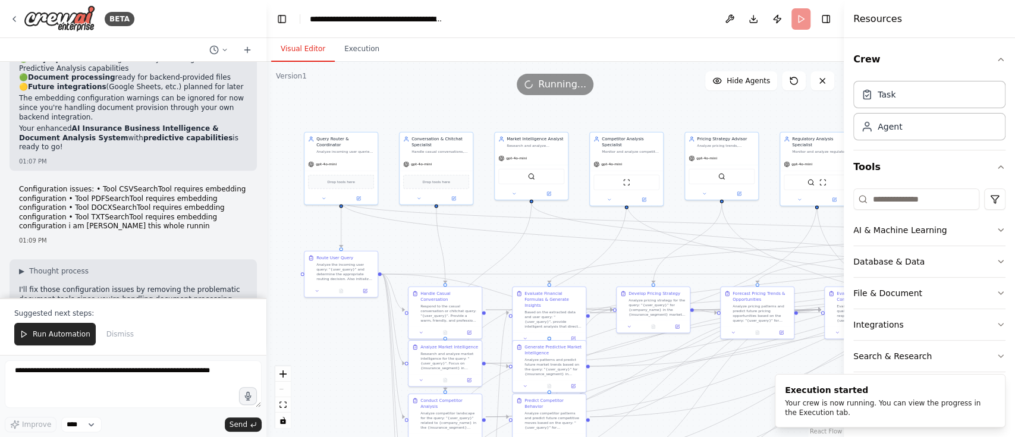
drag, startPoint x: 448, startPoint y: 102, endPoint x: 508, endPoint y: 92, distance: 61.0
click at [510, 93] on div "Version 1 Show Tools Hide Agents .deletable-edge-delete-btn { width: 20px; heig…" at bounding box center [554, 249] width 577 height 375
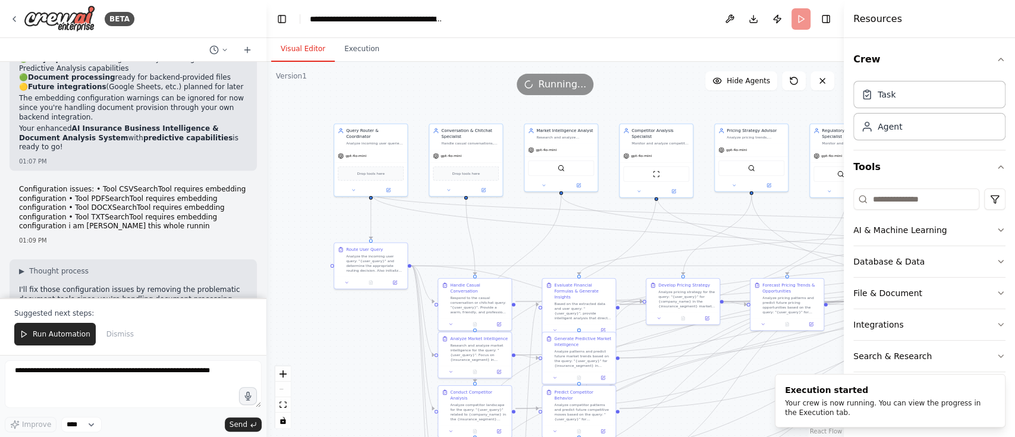
click at [498, 88] on div "Running..." at bounding box center [554, 84] width 577 height 21
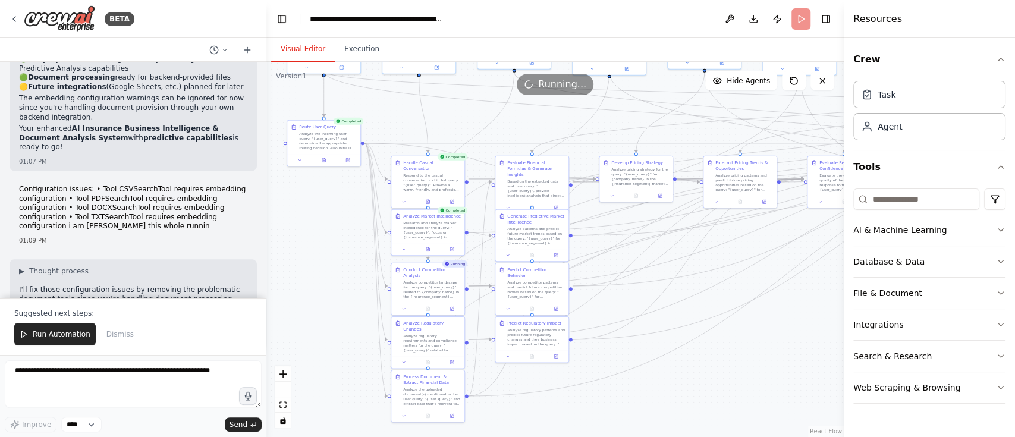
drag, startPoint x: 352, startPoint y: 389, endPoint x: 305, endPoint y: 266, distance: 131.2
click at [305, 266] on div ".deletable-edge-delete-btn { width: 20px; height: 20px; border: 0px solid #ffff…" at bounding box center [554, 249] width 577 height 375
click at [753, 14] on button "Download" at bounding box center [753, 18] width 19 height 21
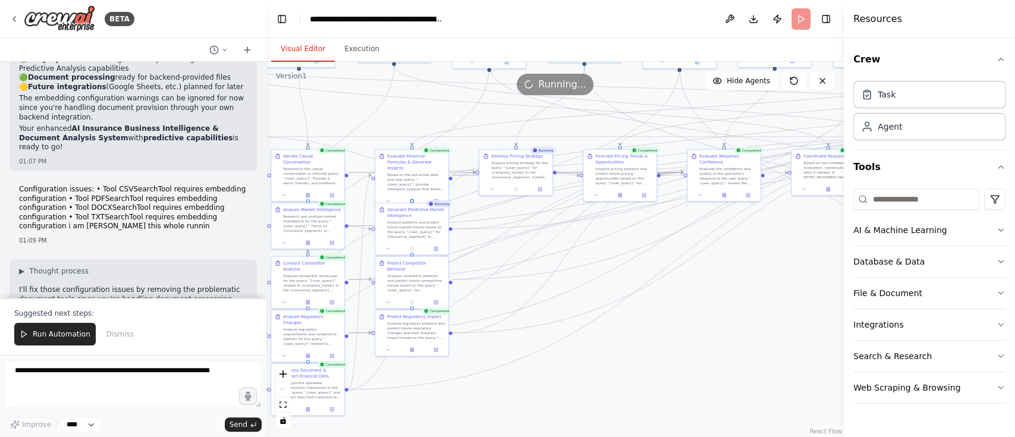
drag, startPoint x: 761, startPoint y: 343, endPoint x: 642, endPoint y: 337, distance: 119.1
click at [641, 327] on div ".deletable-edge-delete-btn { width: 20px; height: 20px; border: 0px solid #ffff…" at bounding box center [554, 249] width 577 height 375
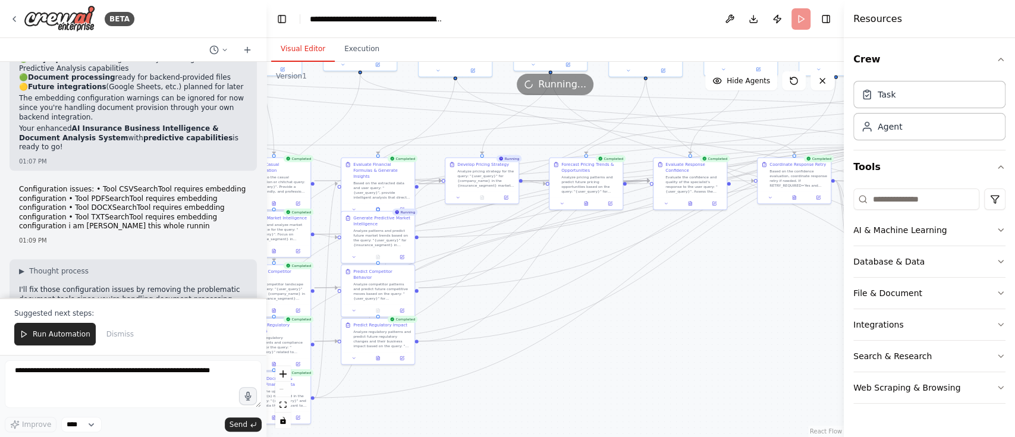
drag, startPoint x: 660, startPoint y: 343, endPoint x: 651, endPoint y: 346, distance: 9.6
click at [651, 327] on div ".deletable-edge-delete-btn { width: 20px; height: 20px; border: 0px solid #ffff…" at bounding box center [554, 249] width 577 height 375
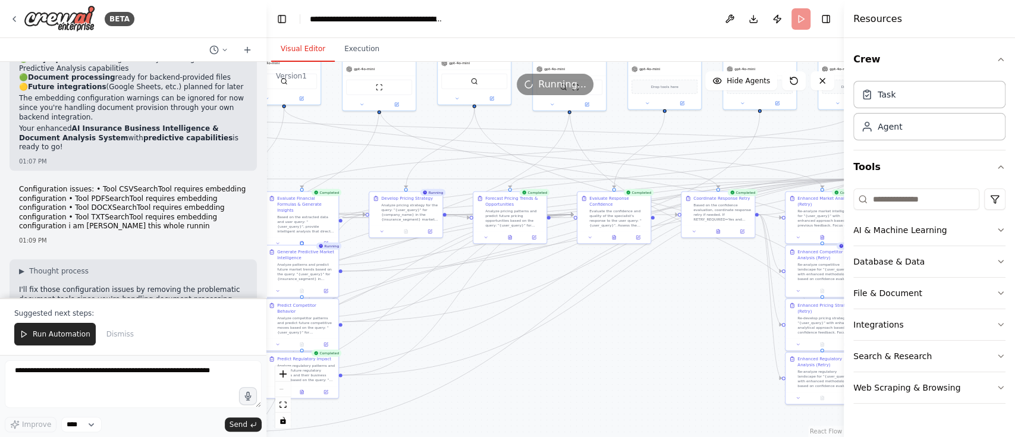
drag, startPoint x: 689, startPoint y: 358, endPoint x: 573, endPoint y: 411, distance: 127.2
click at [573, 327] on div ".deletable-edge-delete-btn { width: 20px; height: 20px; border: 0px solid #ffff…" at bounding box center [554, 249] width 577 height 375
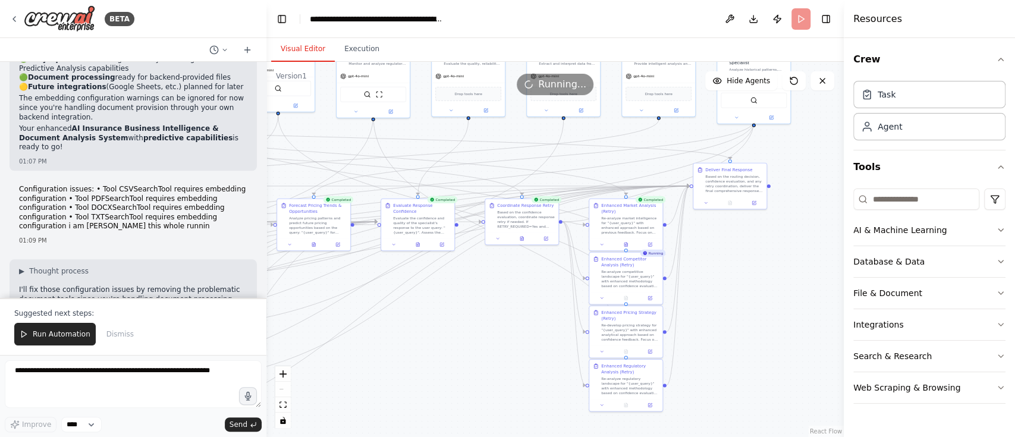
drag, startPoint x: 637, startPoint y: 381, endPoint x: 480, endPoint y: 368, distance: 157.5
click at [480, 327] on div ".deletable-edge-delete-btn { width: 20px; height: 20px; border: 0px solid #ffff…" at bounding box center [554, 249] width 577 height 375
click at [351, 46] on button "Execution" at bounding box center [362, 49] width 54 height 25
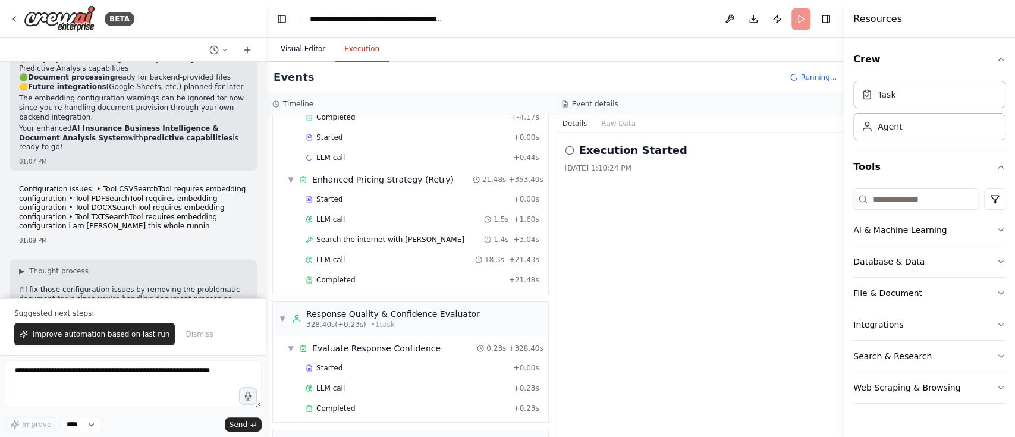
scroll to position [3191, 0]
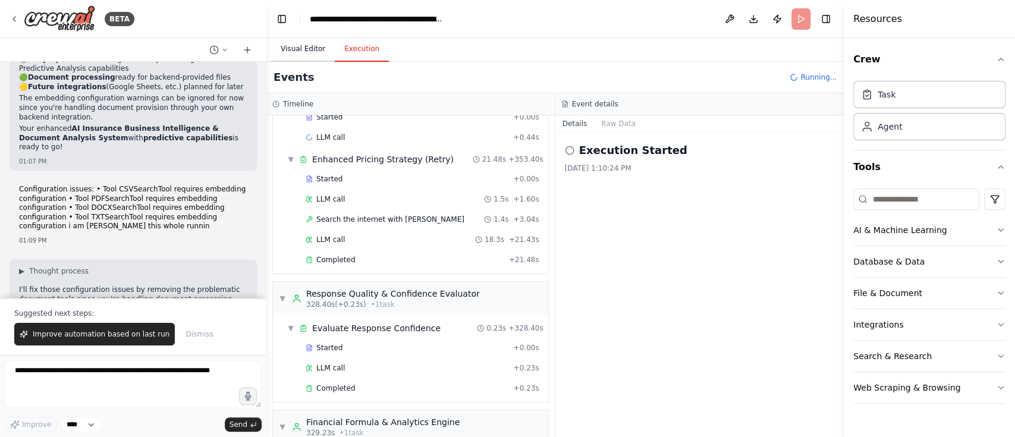
click at [294, 46] on button "Visual Editor" at bounding box center [303, 49] width 64 height 25
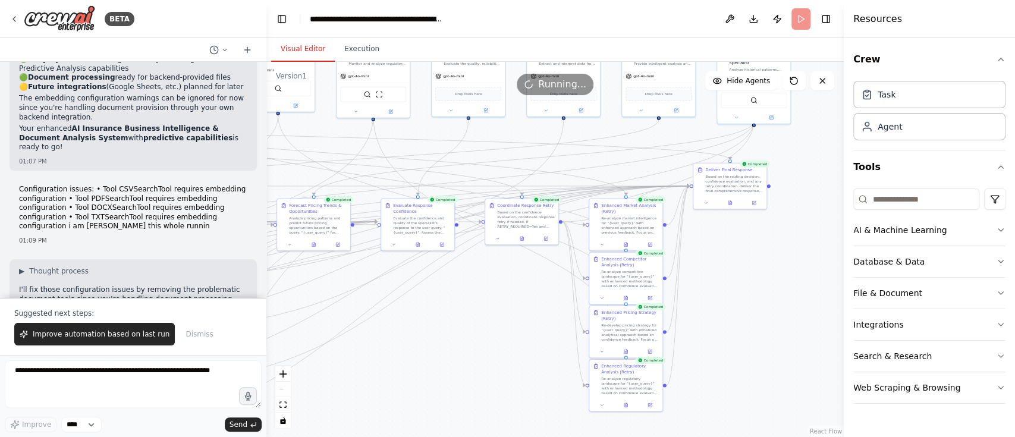
drag, startPoint x: 742, startPoint y: 299, endPoint x: 698, endPoint y: 300, distance: 44.0
click at [698, 300] on div ".deletable-edge-delete-btn { width: 20px; height: 20px; border: 0px solid #ffff…" at bounding box center [554, 249] width 577 height 375
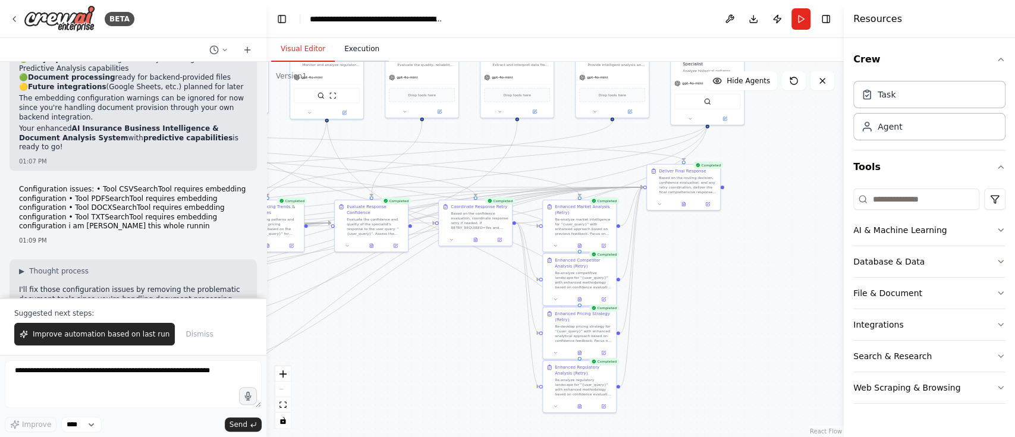
click at [362, 49] on button "Execution" at bounding box center [362, 49] width 54 height 25
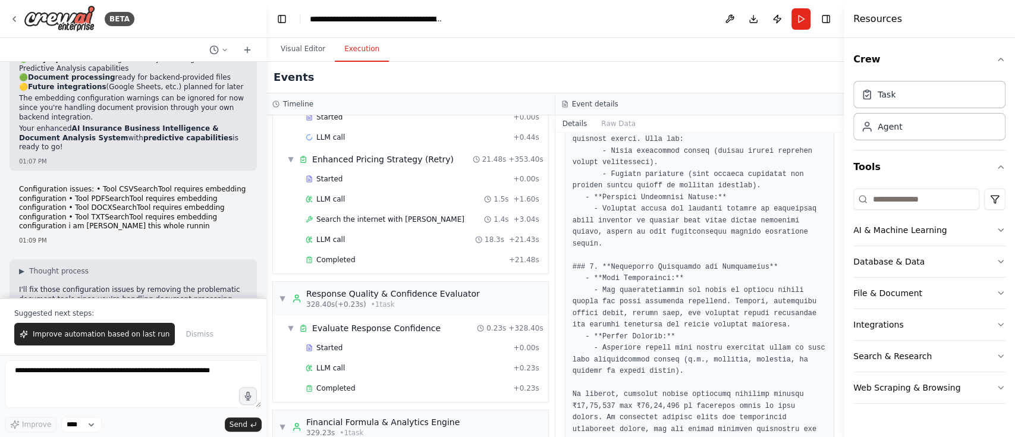
scroll to position [881, 0]
